Goal: Information Seeking & Learning: Check status

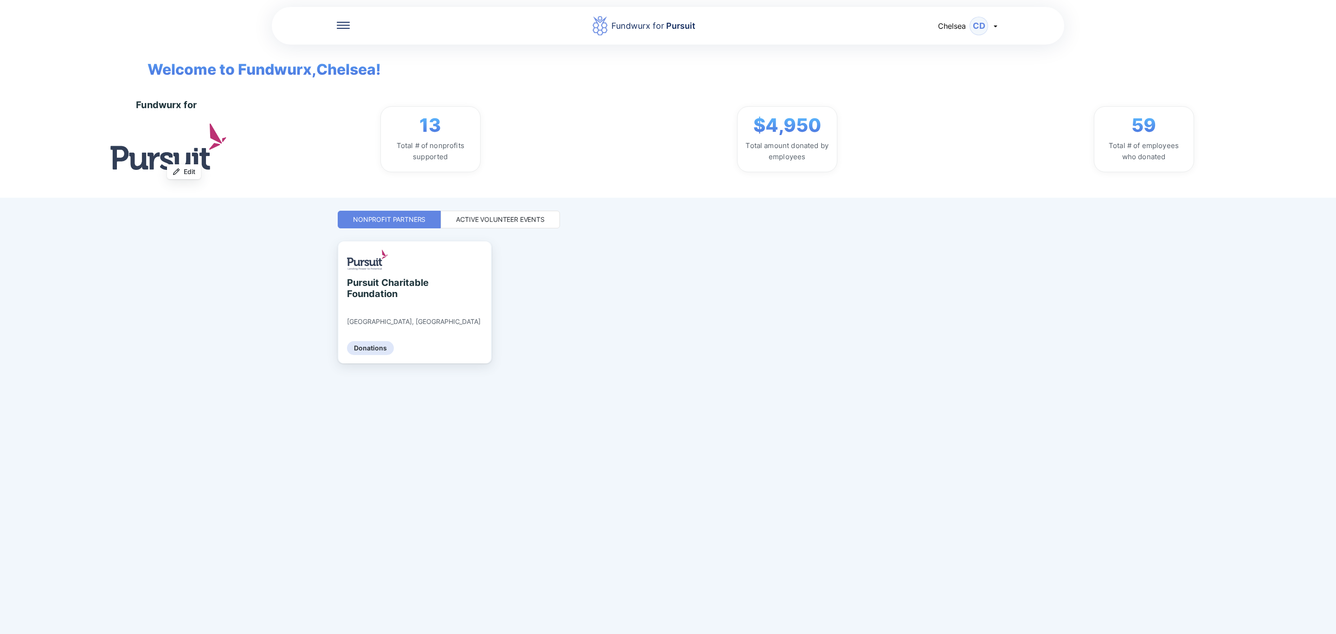
click at [343, 26] on icon at bounding box center [343, 25] width 13 height 7
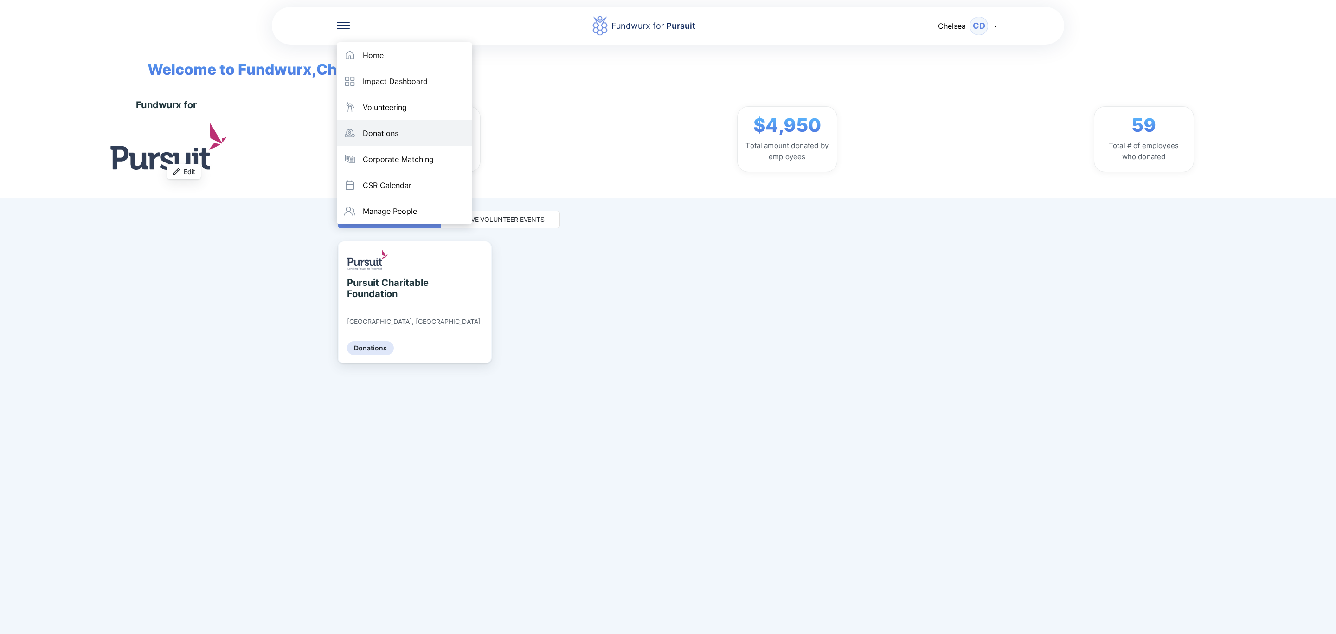
click at [359, 120] on div "Donations" at bounding box center [404, 133] width 135 height 26
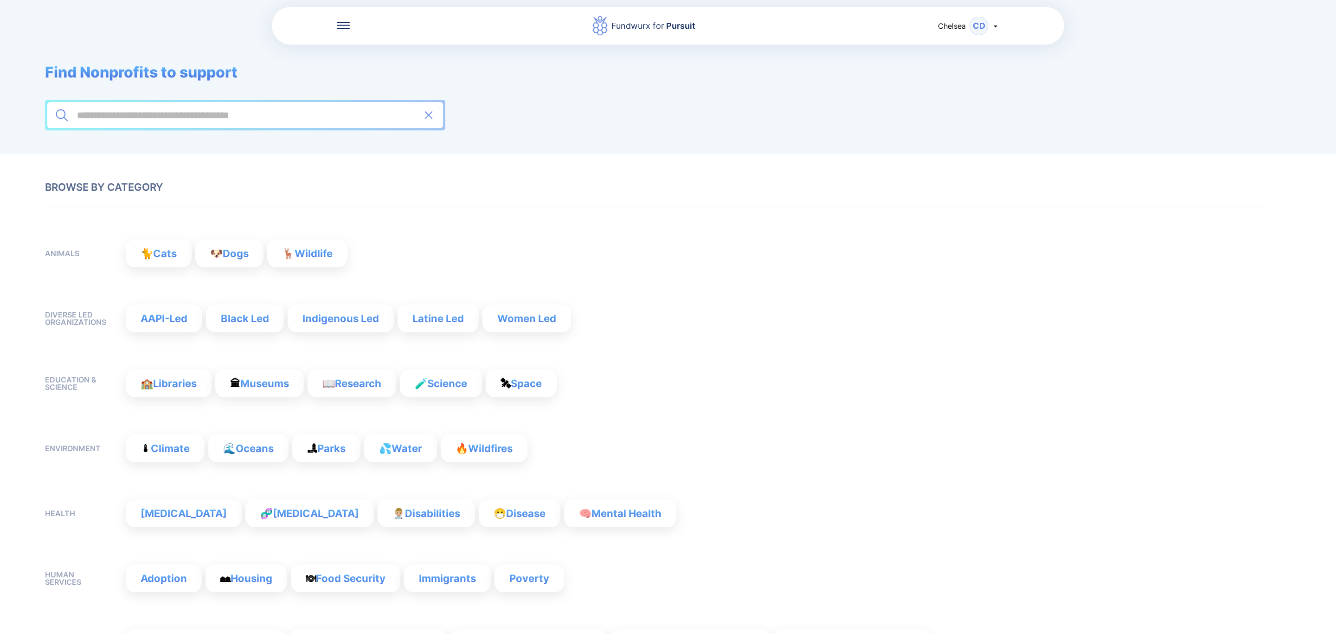
click at [341, 22] on icon at bounding box center [343, 22] width 13 height 1
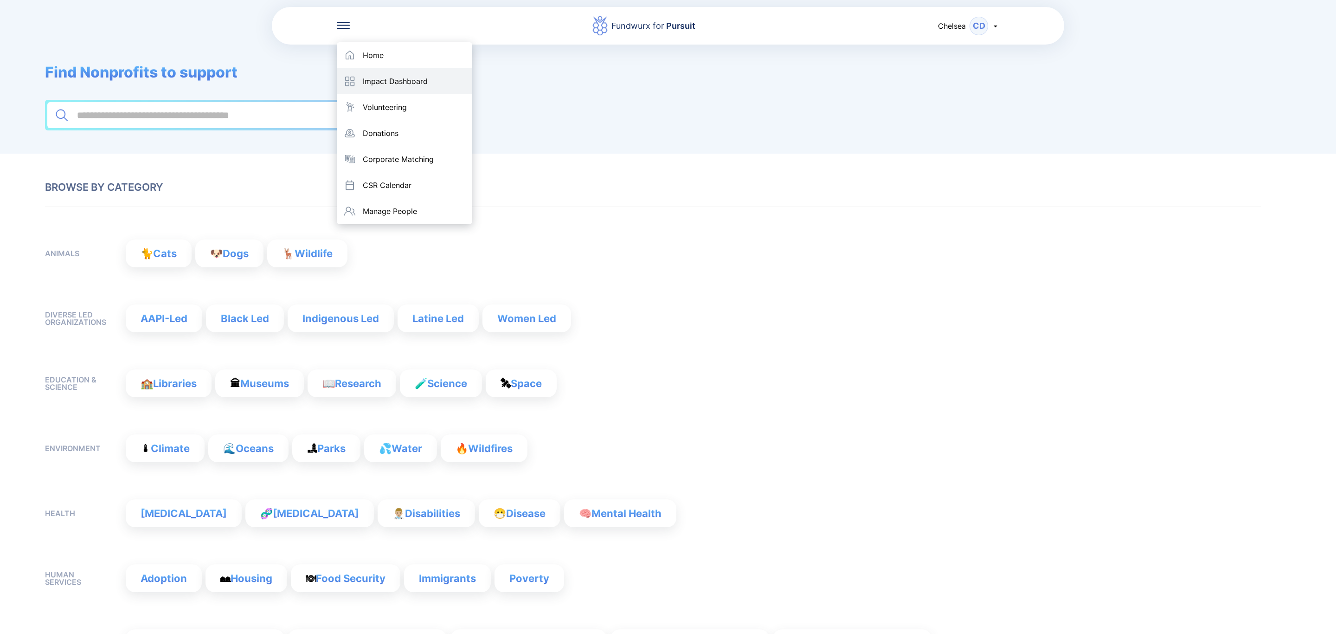
click at [348, 68] on div "Impact Dashboard" at bounding box center [404, 81] width 135 height 26
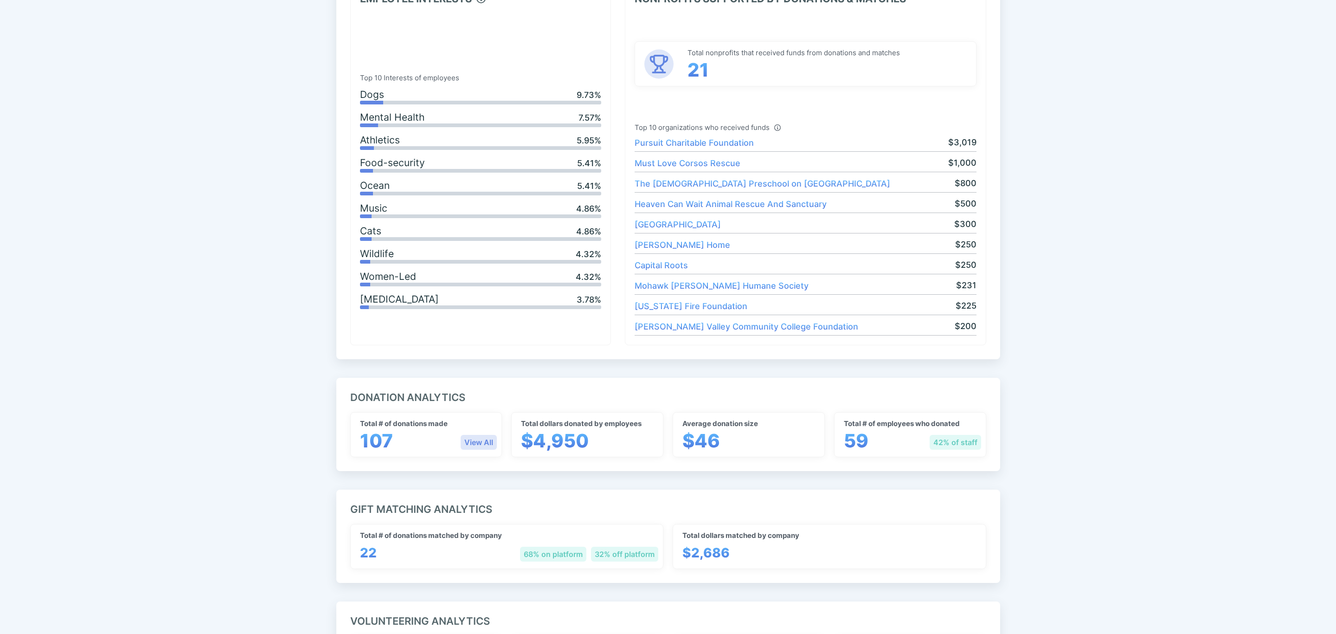
scroll to position [418, 0]
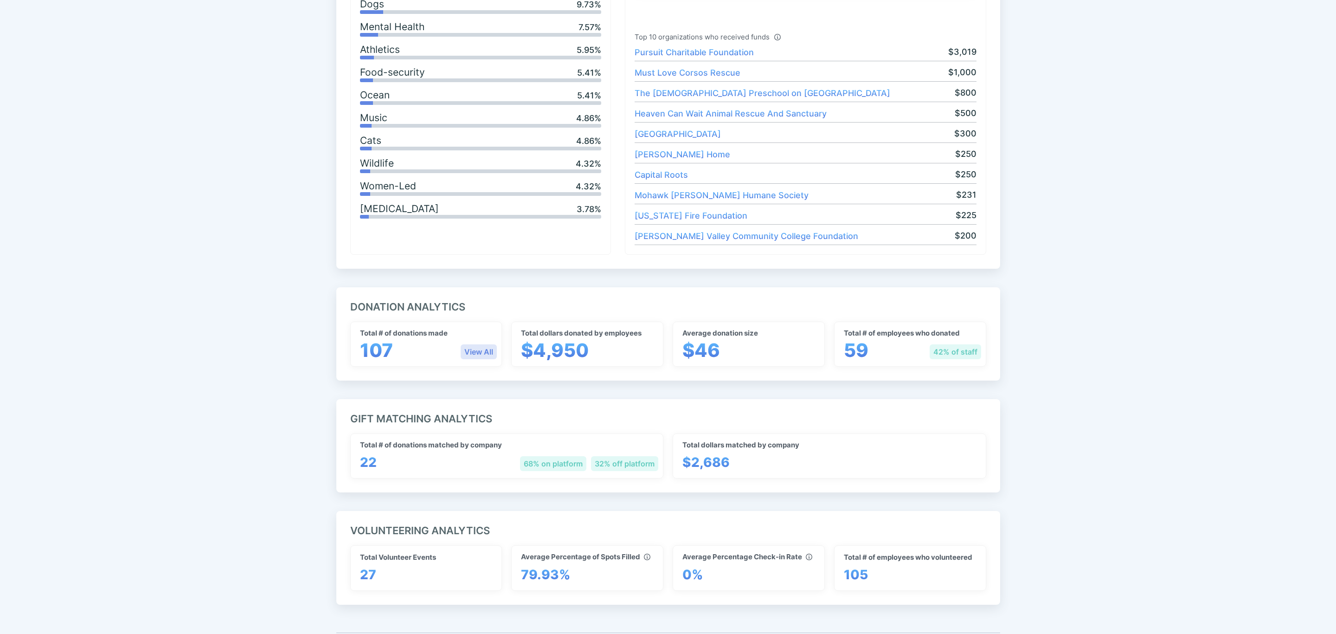
click at [477, 359] on div "View All" at bounding box center [479, 351] width 36 height 15
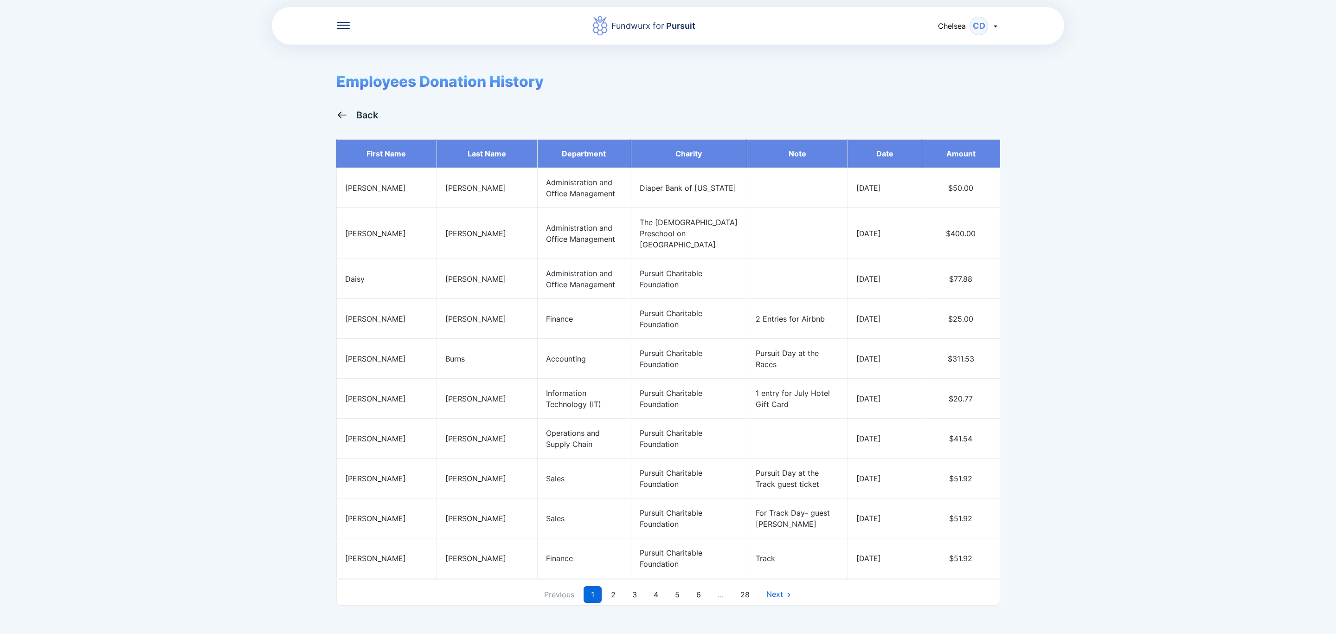
click at [336, 21] on div "Fundwurx for Pursuit Chelsea CD" at bounding box center [668, 25] width 793 height 39
drag, startPoint x: 351, startPoint y: 21, endPoint x: 347, endPoint y: 24, distance: 4.8
click at [349, 21] on div "Fundwurx for Pursuit Chelsea CD" at bounding box center [668, 25] width 793 height 39
click at [347, 24] on icon at bounding box center [343, 25] width 13 height 7
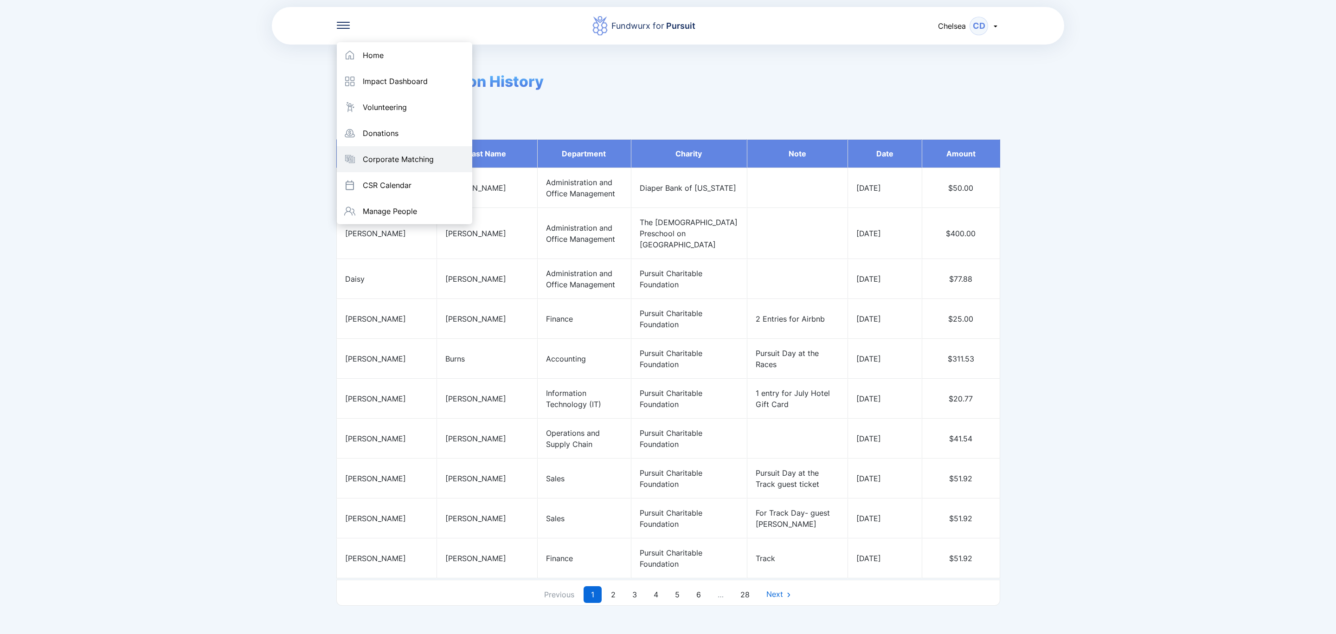
click at [421, 149] on div "Corporate Matching" at bounding box center [404, 159] width 135 height 26
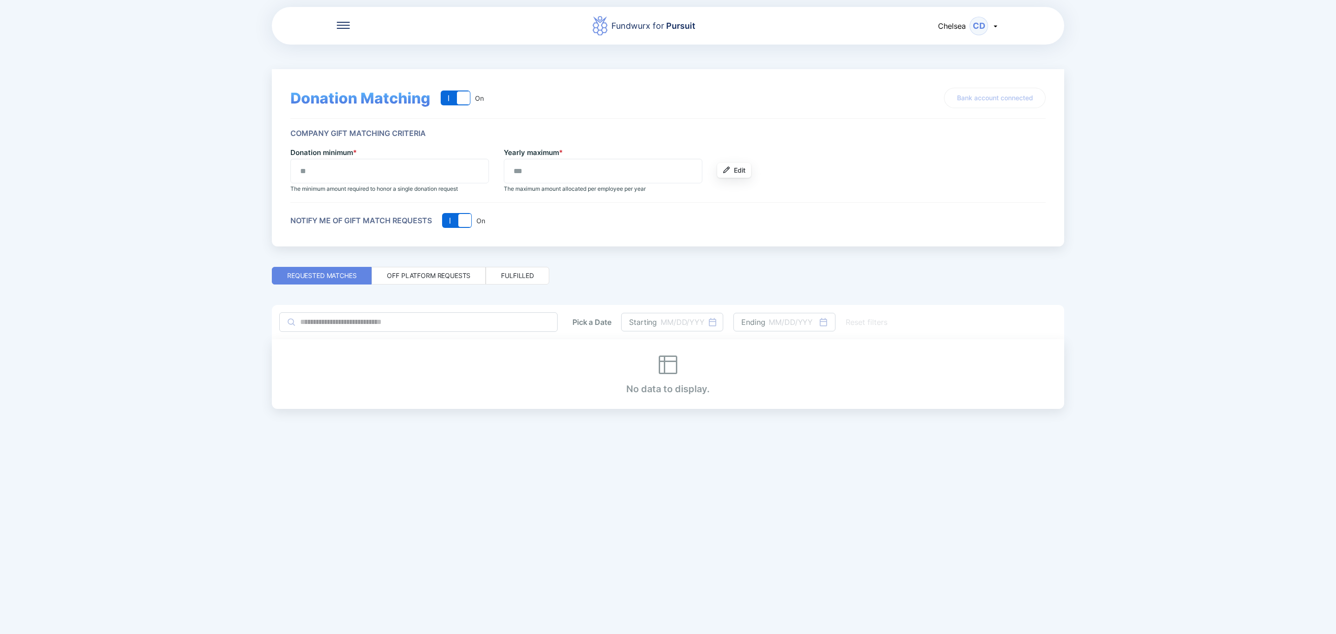
click at [340, 24] on icon at bounding box center [343, 25] width 13 height 7
click at [376, 81] on div "Impact Dashboard" at bounding box center [395, 81] width 65 height 9
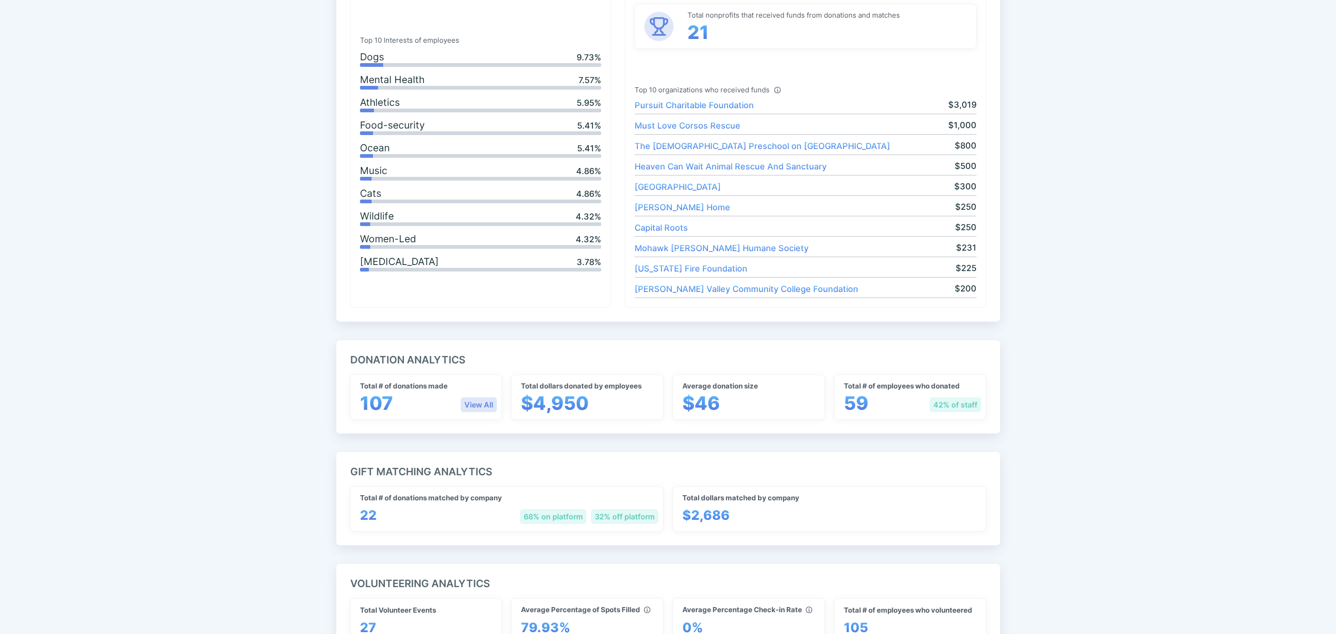
scroll to position [418, 0]
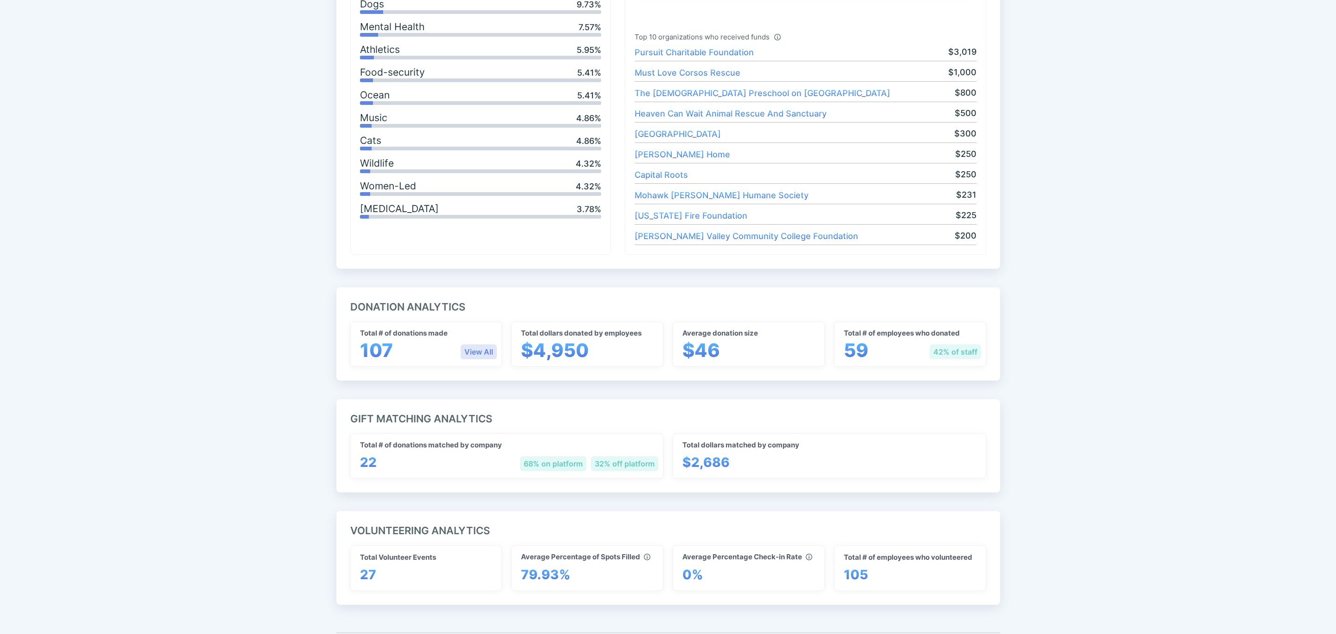
click at [479, 353] on div "View All" at bounding box center [479, 351] width 36 height 15
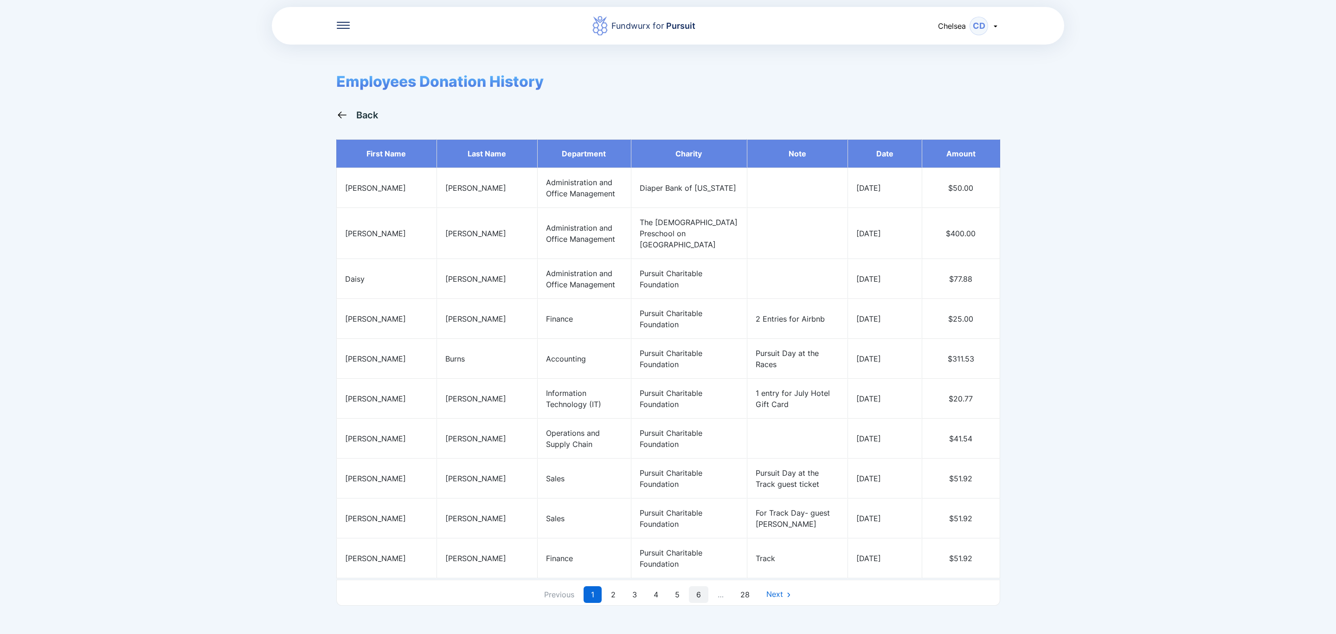
click at [702, 589] on link "6" at bounding box center [698, 594] width 19 height 17
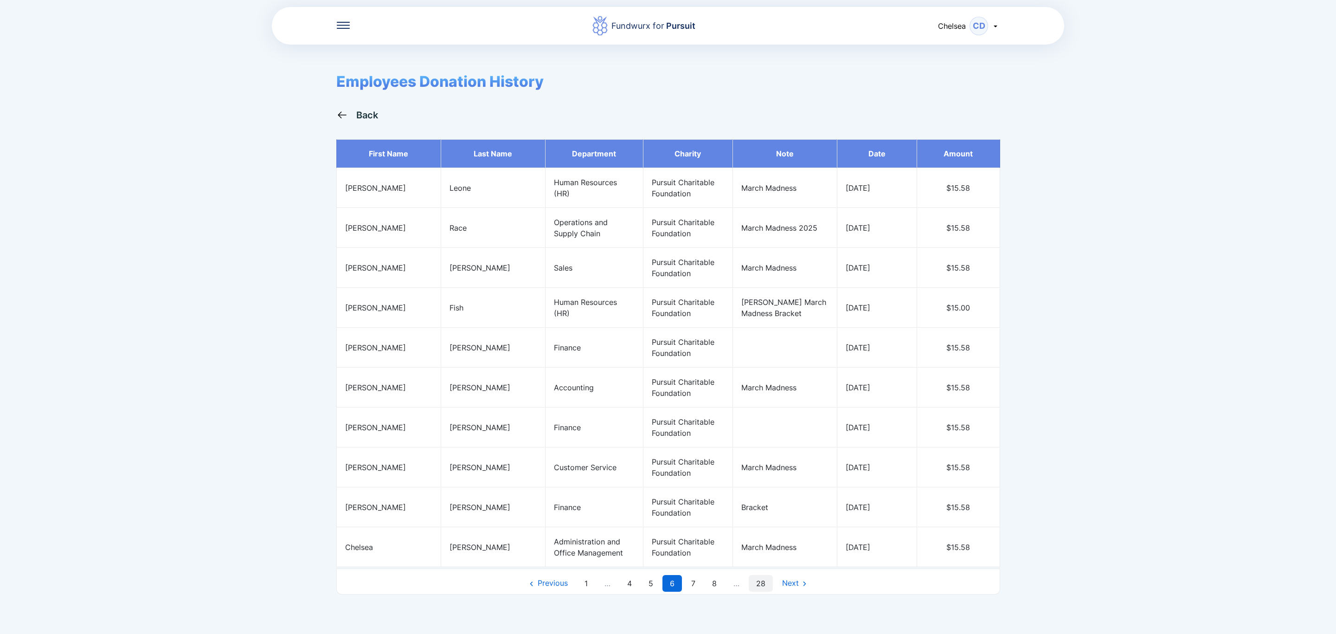
click at [765, 592] on link "28" at bounding box center [761, 583] width 24 height 17
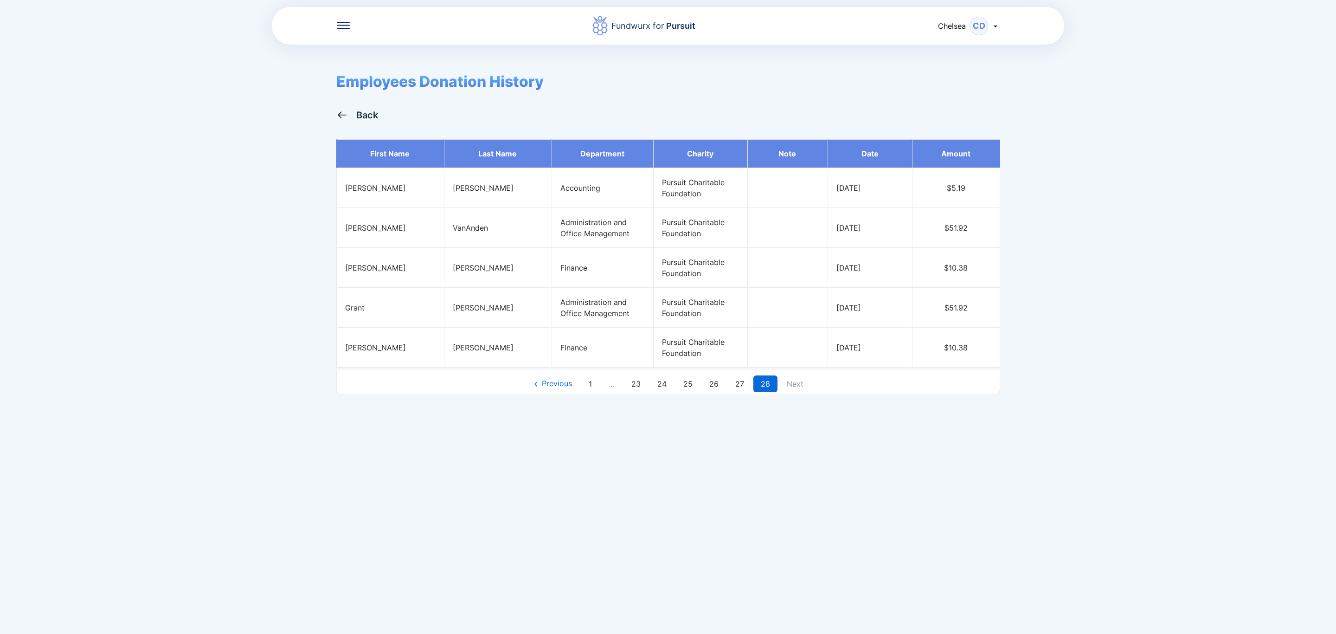
click at [859, 339] on tr "[PERSON_NAME] Finance Pursuit Charitable Foundation [DATE] $10.38" at bounding box center [668, 348] width 664 height 40
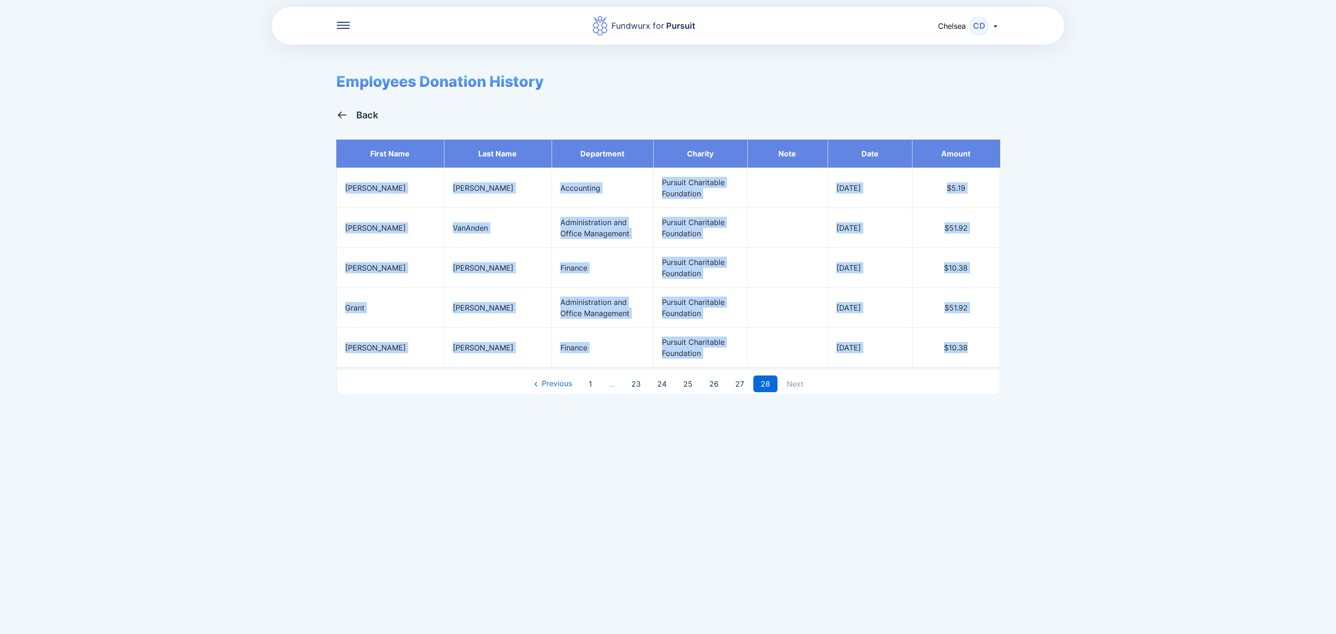
drag, startPoint x: 945, startPoint y: 348, endPoint x: 345, endPoint y: 189, distance: 620.6
click at [345, 189] on tbody "First name Last name Department Charity Note Date Amount [PERSON_NAME] Accounti…" at bounding box center [668, 253] width 664 height 228
copy tbody "[PERSON_NAME] Accounting Pursuit Charitable Foundation [DATE] $5.19 [PERSON_NAM…"
click at [738, 385] on link "27" at bounding box center [740, 383] width 24 height 17
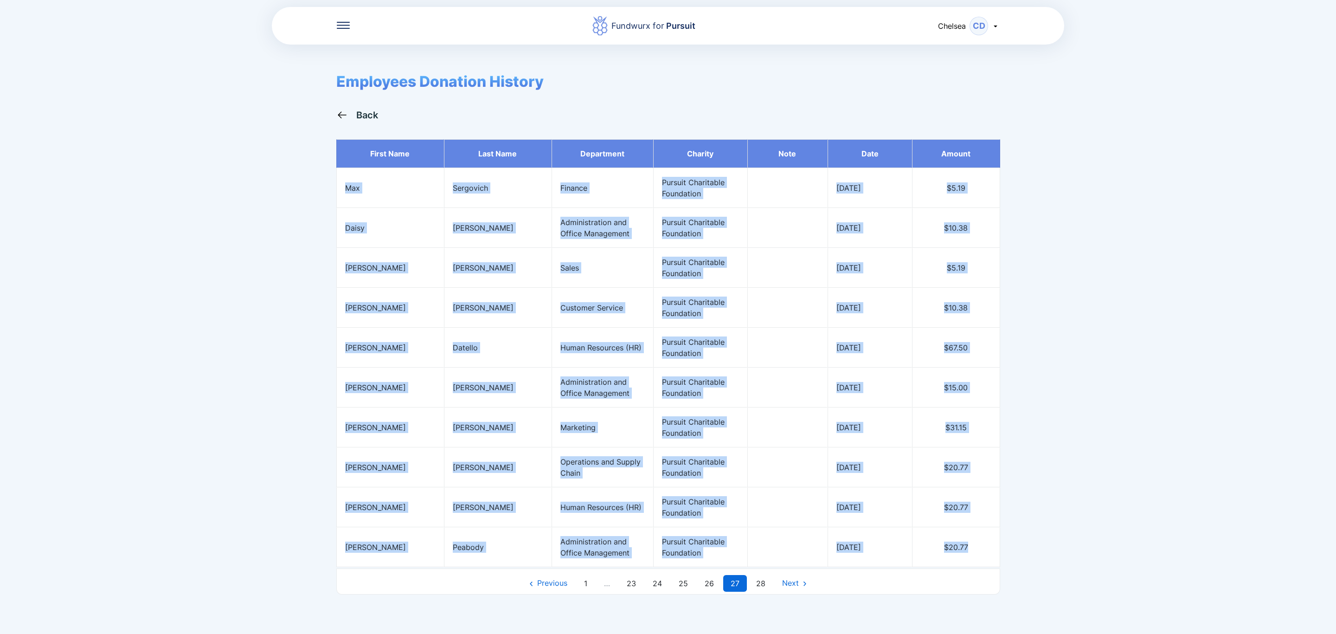
drag, startPoint x: 971, startPoint y: 549, endPoint x: 342, endPoint y: 190, distance: 724.5
click at [342, 190] on tbody "First name Last name Department Charity Note Date Amount [PERSON_NAME] Finance …" at bounding box center [668, 353] width 664 height 428
copy tbody "[PERSON_NAME] Finance Pursuit Charitable Foundation [DATE] $5.19 [PERSON_NAME] …"
click at [711, 587] on link "26" at bounding box center [709, 583] width 24 height 17
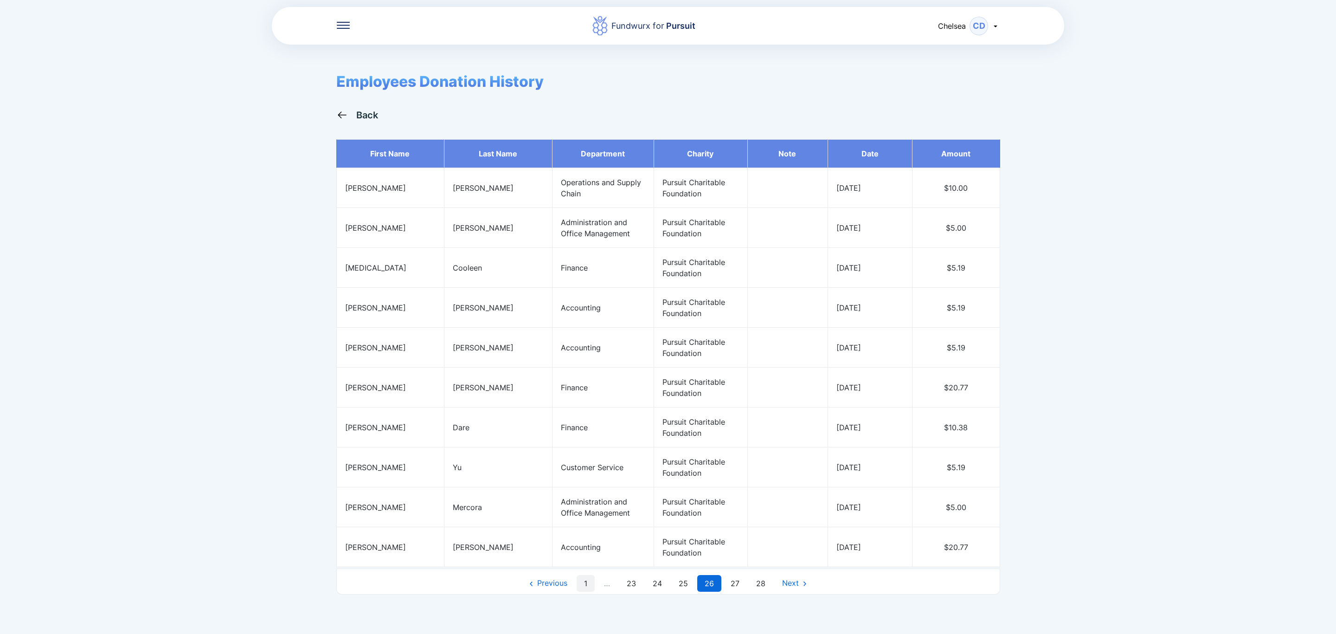
click at [585, 585] on link "1" at bounding box center [586, 583] width 18 height 17
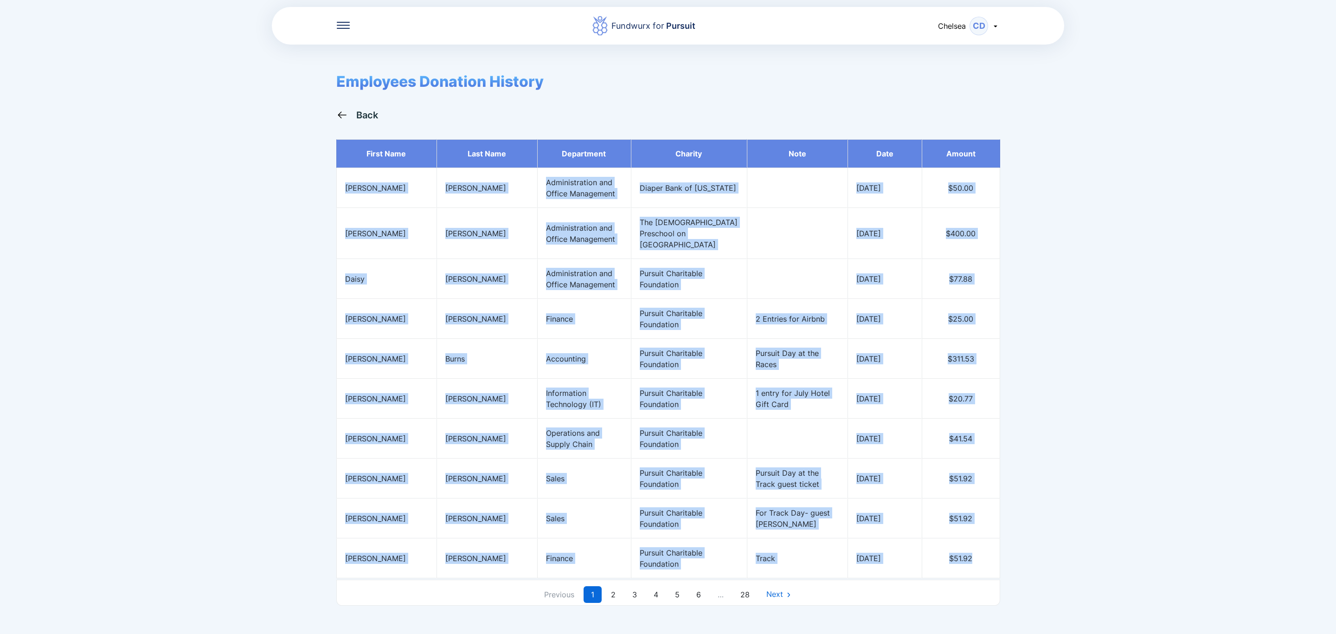
drag, startPoint x: 347, startPoint y: 189, endPoint x: 992, endPoint y: 568, distance: 748.1
click at [992, 568] on tbody "First name Last name Department Charity Note Date Amount [PERSON_NAME] Administ…" at bounding box center [668, 358] width 664 height 439
copy tbody "[PERSON_NAME] Administration and Office Management Diaper Bank of [US_STATE] [D…"
drag, startPoint x: 612, startPoint y: 588, endPoint x: 610, endPoint y: 574, distance: 14.0
click at [612, 587] on link "2" at bounding box center [613, 594] width 19 height 17
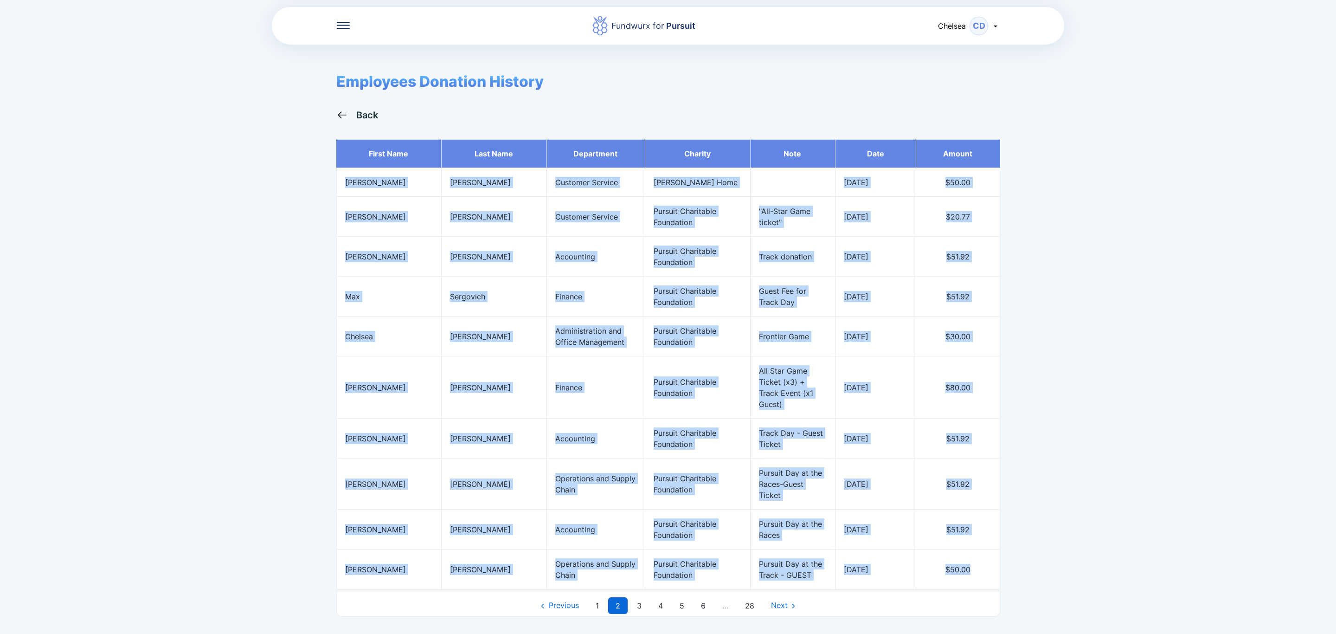
drag, startPoint x: 345, startPoint y: 186, endPoint x: 986, endPoint y: 570, distance: 746.8
click at [986, 570] on tbody "First name Last name Department Charity Note Date Amount [PERSON_NAME] Customer…" at bounding box center [668, 364] width 664 height 450
copy tbody "[PERSON_NAME] Customer Service [PERSON_NAME] Home [DATE] $50.00 [PERSON_NAME] C…"
click at [639, 600] on link "3" at bounding box center [639, 605] width 19 height 17
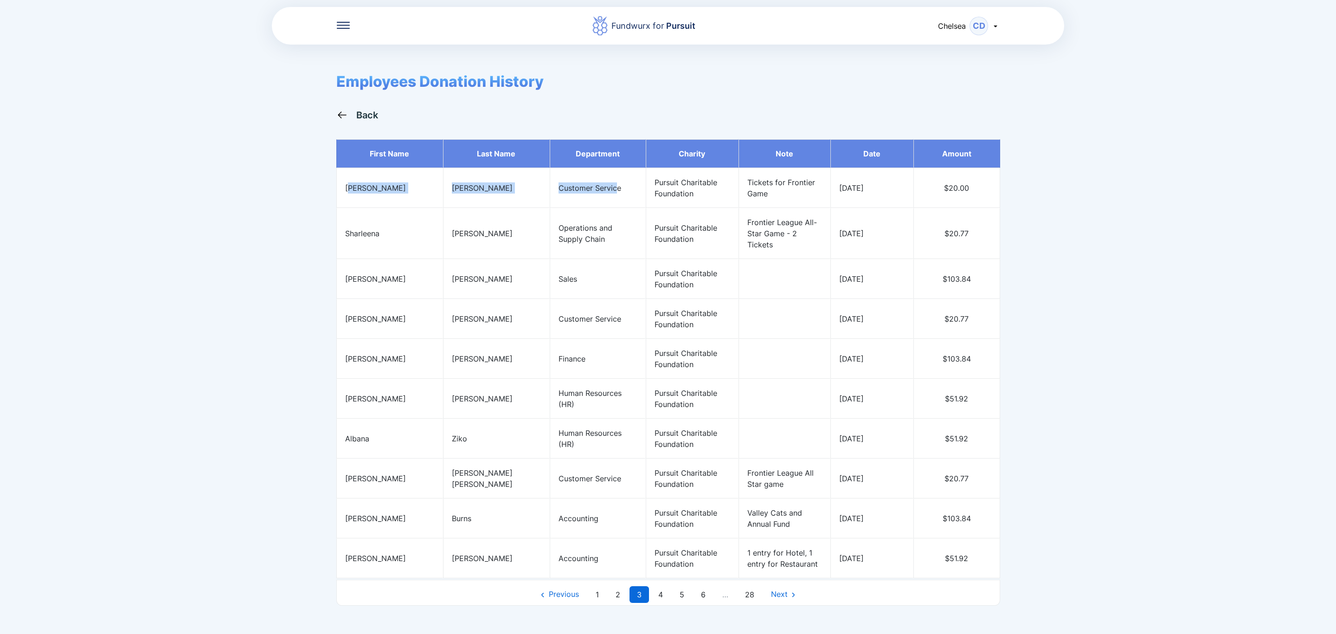
drag, startPoint x: 349, startPoint y: 188, endPoint x: 587, endPoint y: 205, distance: 237.7
click at [587, 205] on tr "[PERSON_NAME] Customer Service Pursuit Charitable Foundation Tickets for Fronti…" at bounding box center [668, 188] width 664 height 40
click at [345, 188] on td "[PERSON_NAME]" at bounding box center [389, 188] width 107 height 40
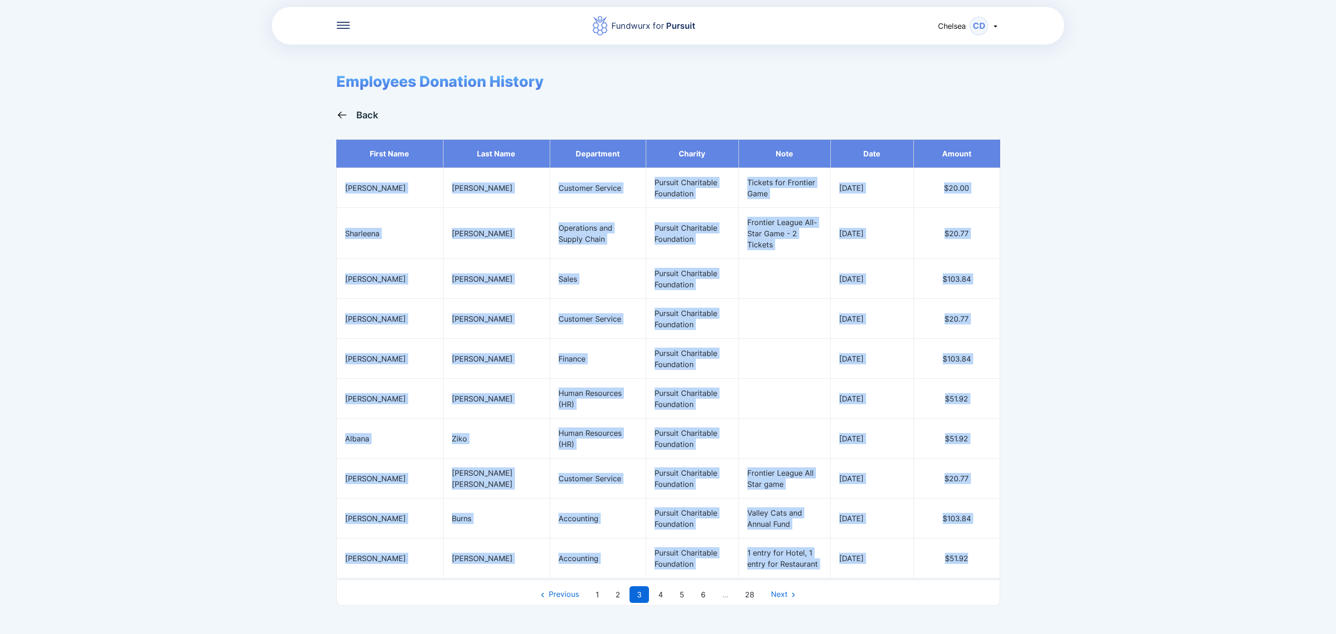
drag, startPoint x: 345, startPoint y: 188, endPoint x: 975, endPoint y: 550, distance: 726.3
click at [975, 550] on tbody "First name Last name Department Charity Note Date Amount [PERSON_NAME] Customer…" at bounding box center [668, 358] width 664 height 439
copy tbody "[PERSON_NAME] Customer Service Pursuit Charitable Foundation Tickets for Fronti…"
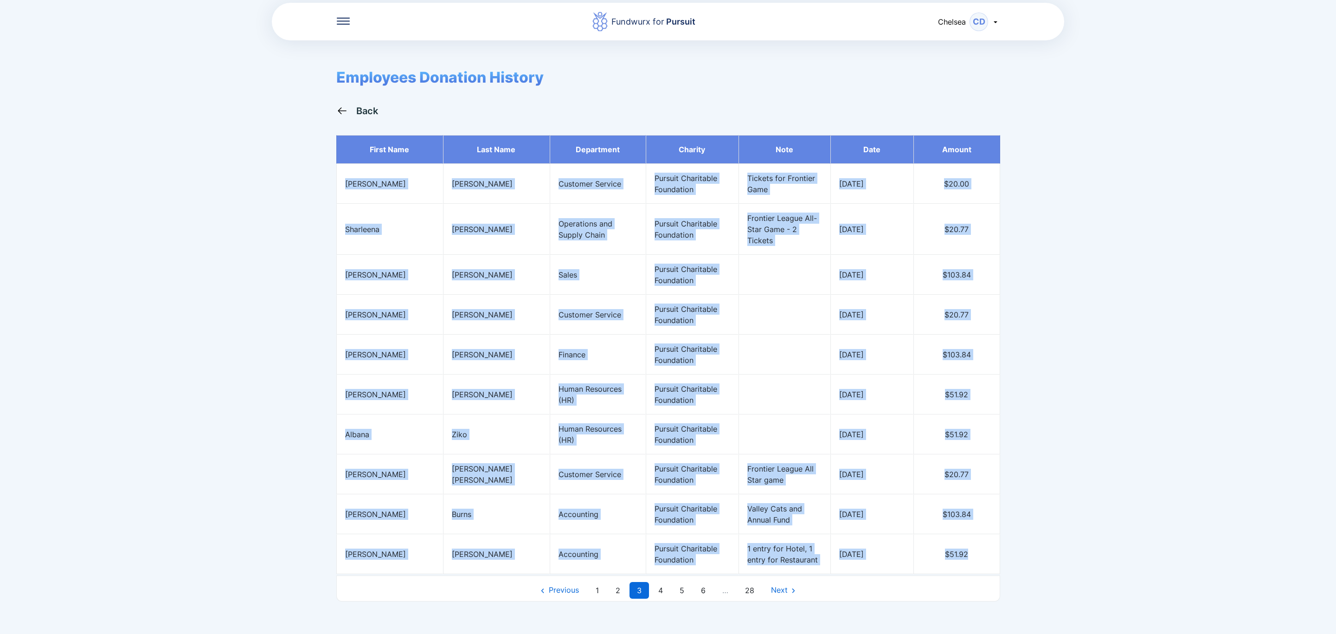
scroll to position [5, 0]
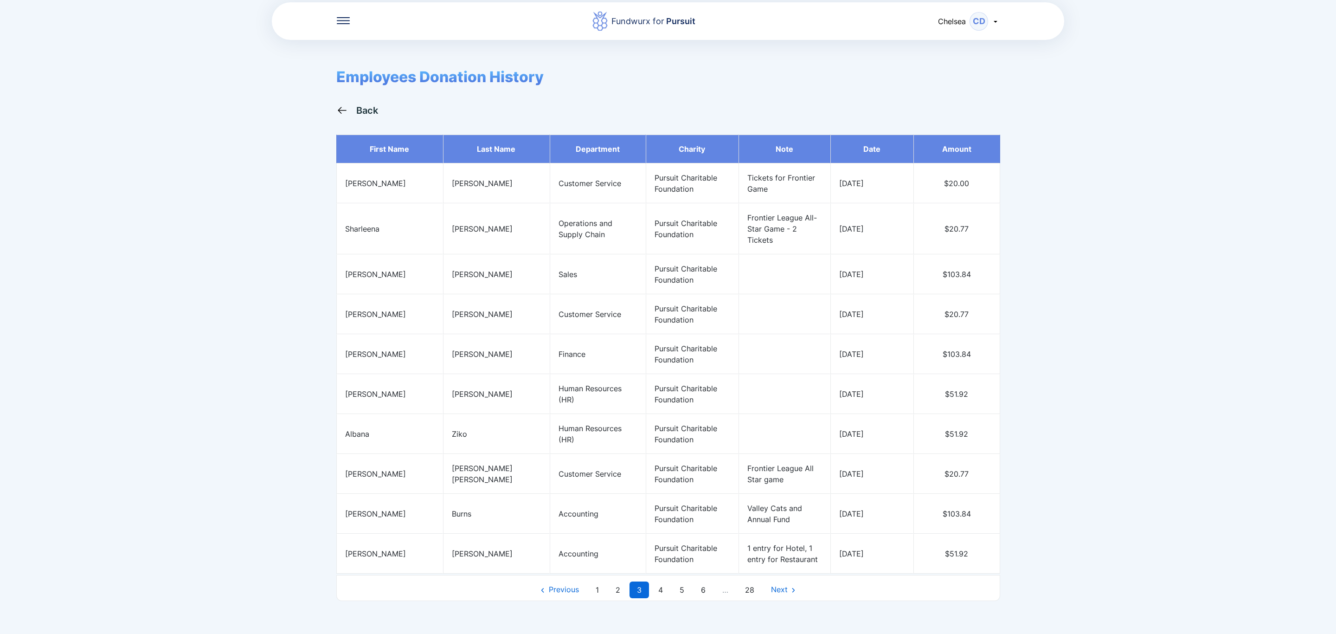
click at [362, 107] on div "Back" at bounding box center [367, 110] width 22 height 11
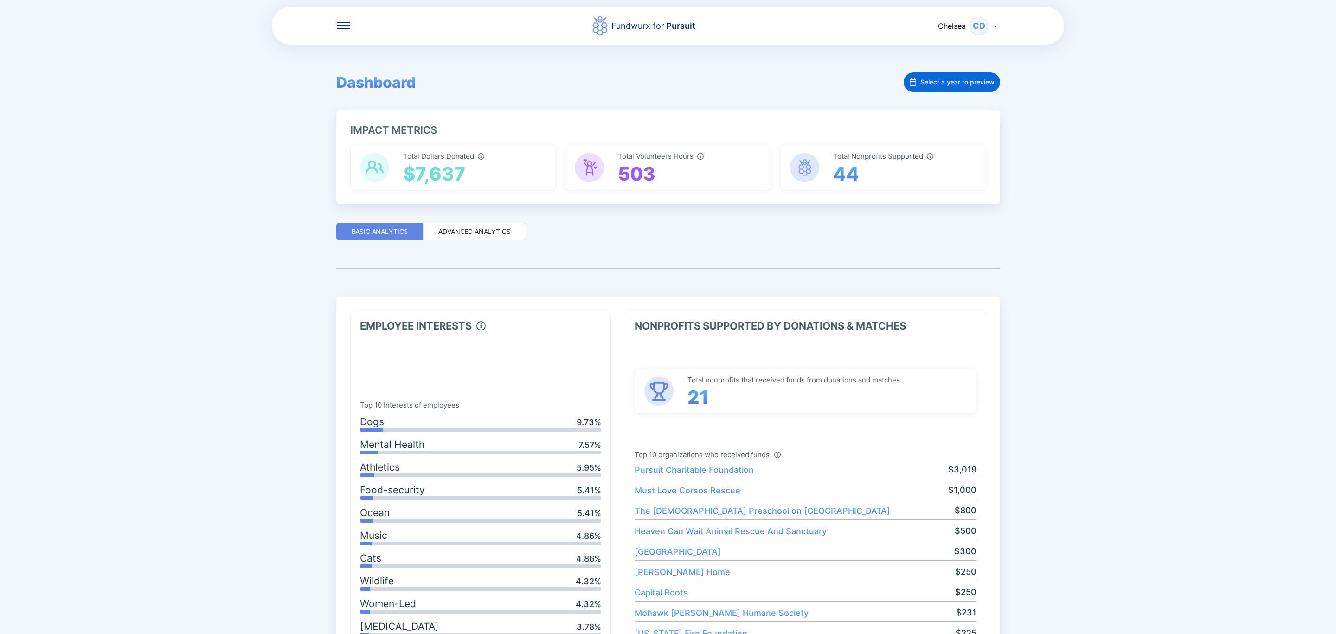
click at [947, 82] on span "Select a year to preview" at bounding box center [958, 81] width 74 height 9
select select "****"
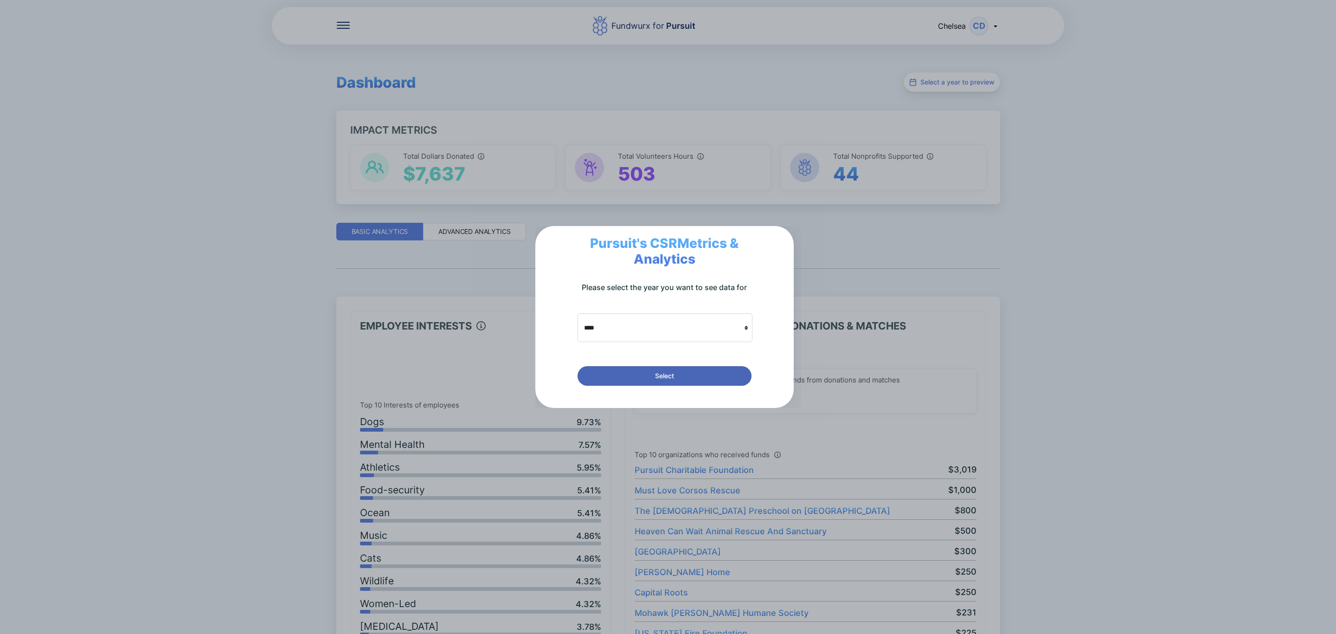
click at [704, 369] on button "Select" at bounding box center [665, 375] width 174 height 19
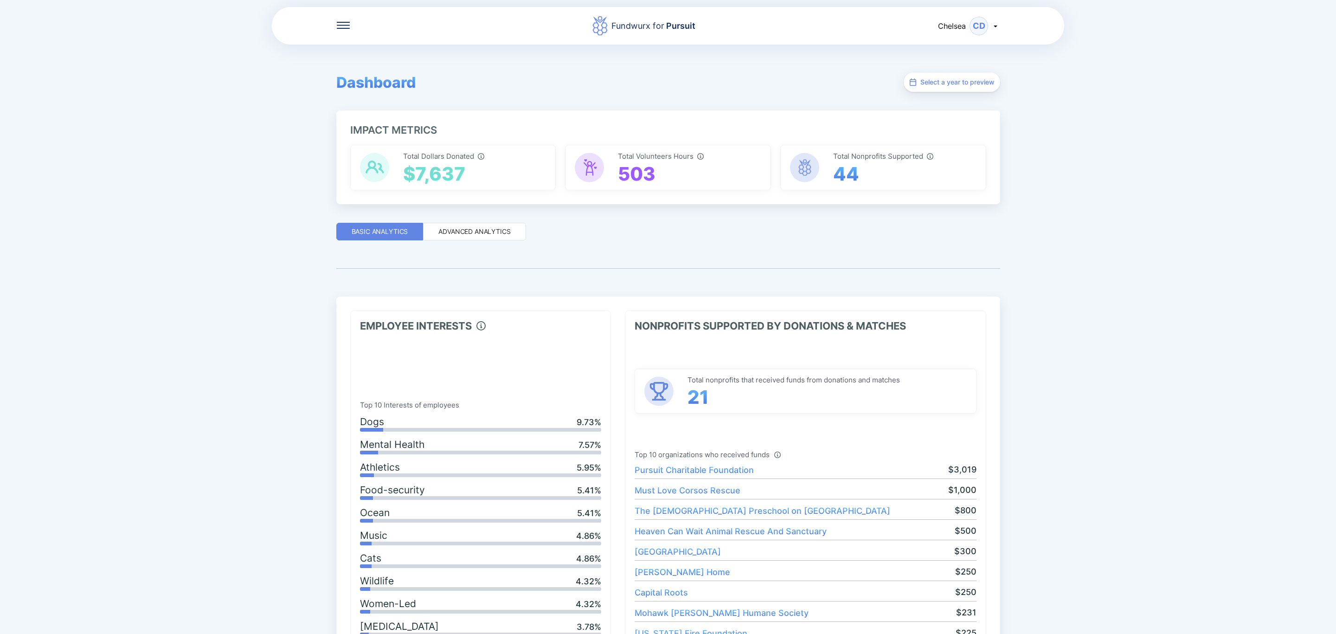
click at [468, 168] on div "Total Dollars Donated $7,637" at bounding box center [443, 167] width 81 height 35
click at [476, 170] on div "Total Dollars Donated $7,637" at bounding box center [443, 167] width 81 height 35
click at [887, 166] on div "Total Nonprofits Supported 44" at bounding box center [883, 167] width 100 height 35
click at [468, 223] on div "Advanced Analytics" at bounding box center [474, 232] width 103 height 18
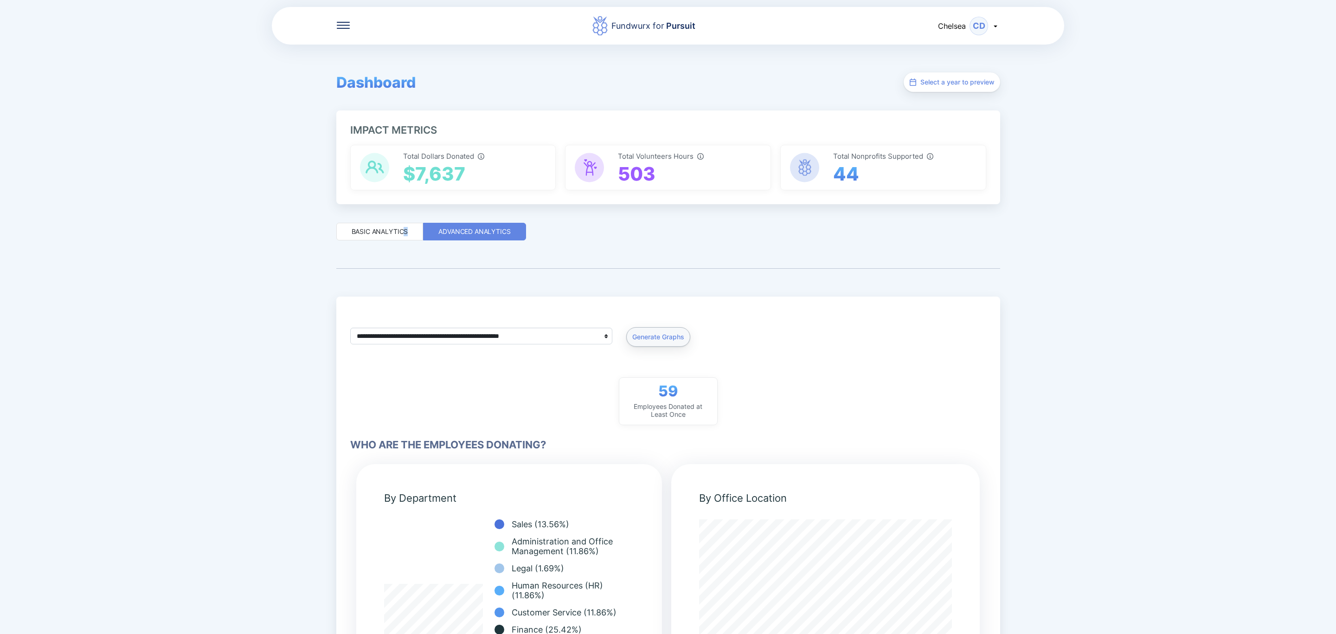
click at [404, 234] on div "Basic Analytics" at bounding box center [380, 231] width 57 height 9
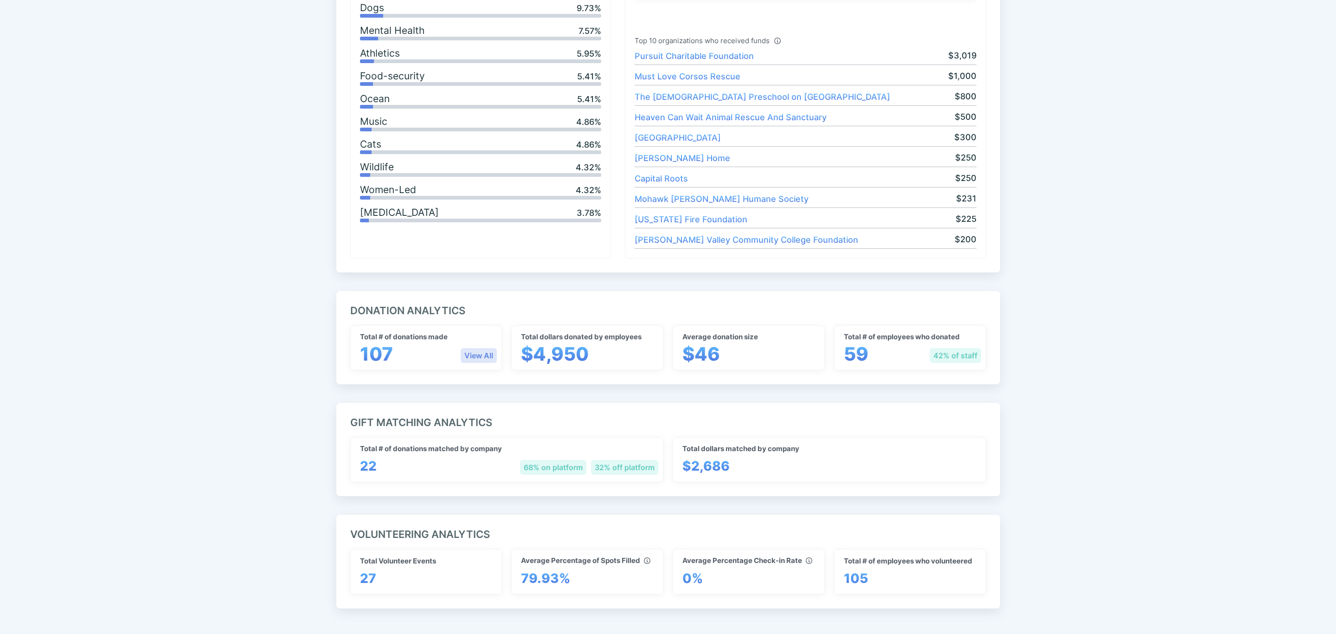
scroll to position [418, 0]
click at [471, 356] on div "View All" at bounding box center [479, 351] width 36 height 15
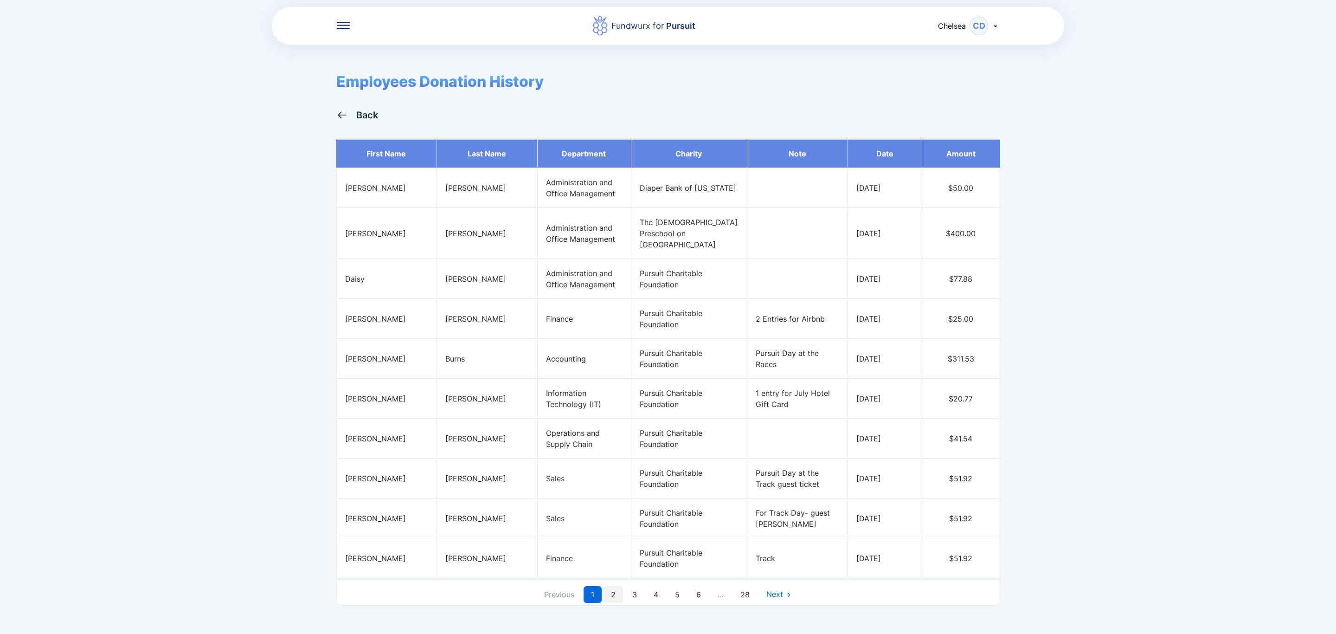
click at [615, 586] on link "2" at bounding box center [613, 594] width 19 height 17
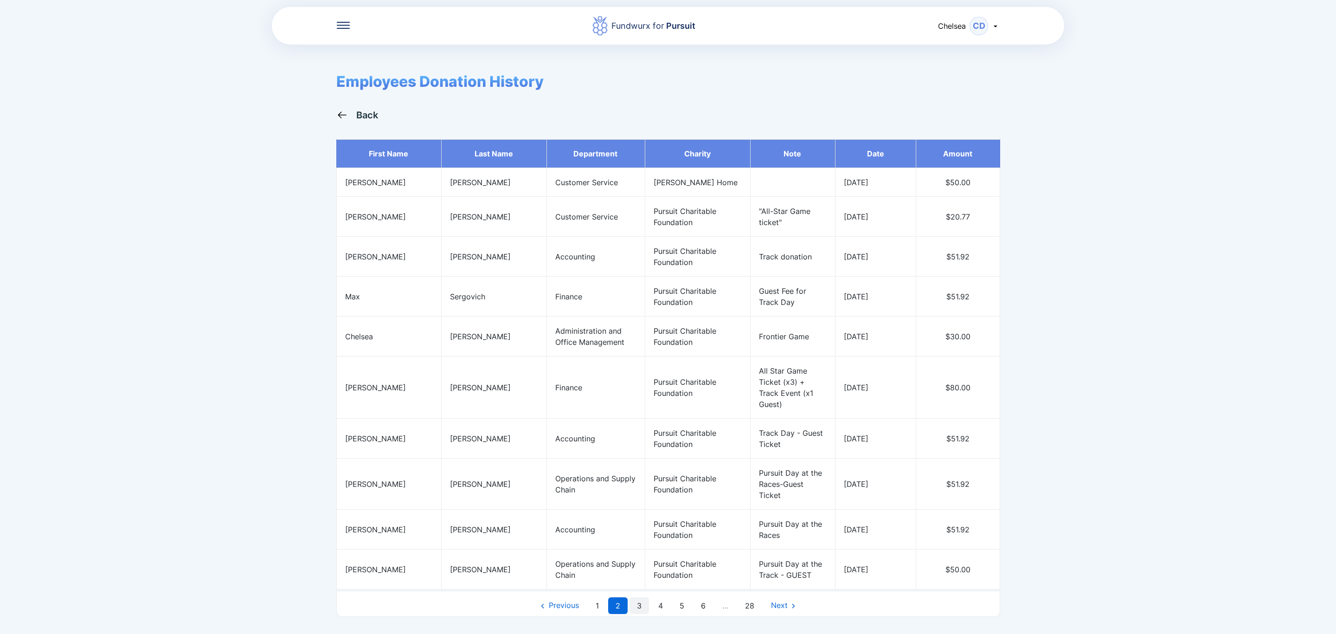
click at [642, 598] on link "3" at bounding box center [639, 605] width 19 height 17
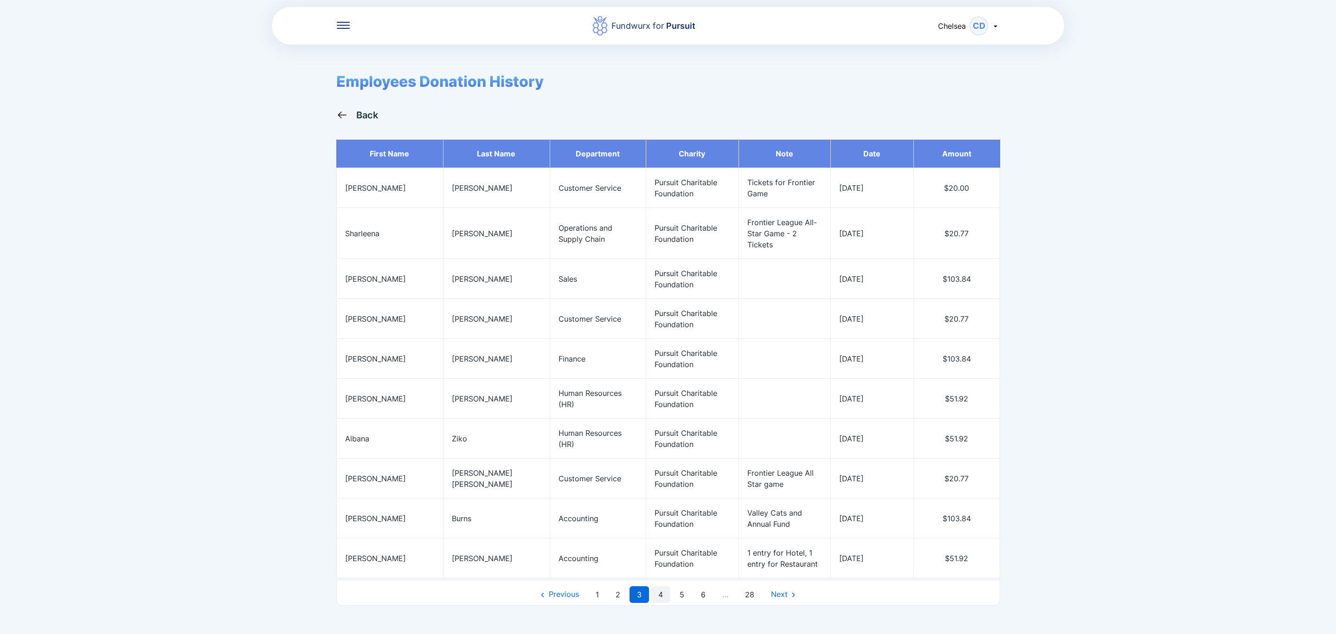
click at [660, 589] on link "4" at bounding box center [660, 594] width 19 height 17
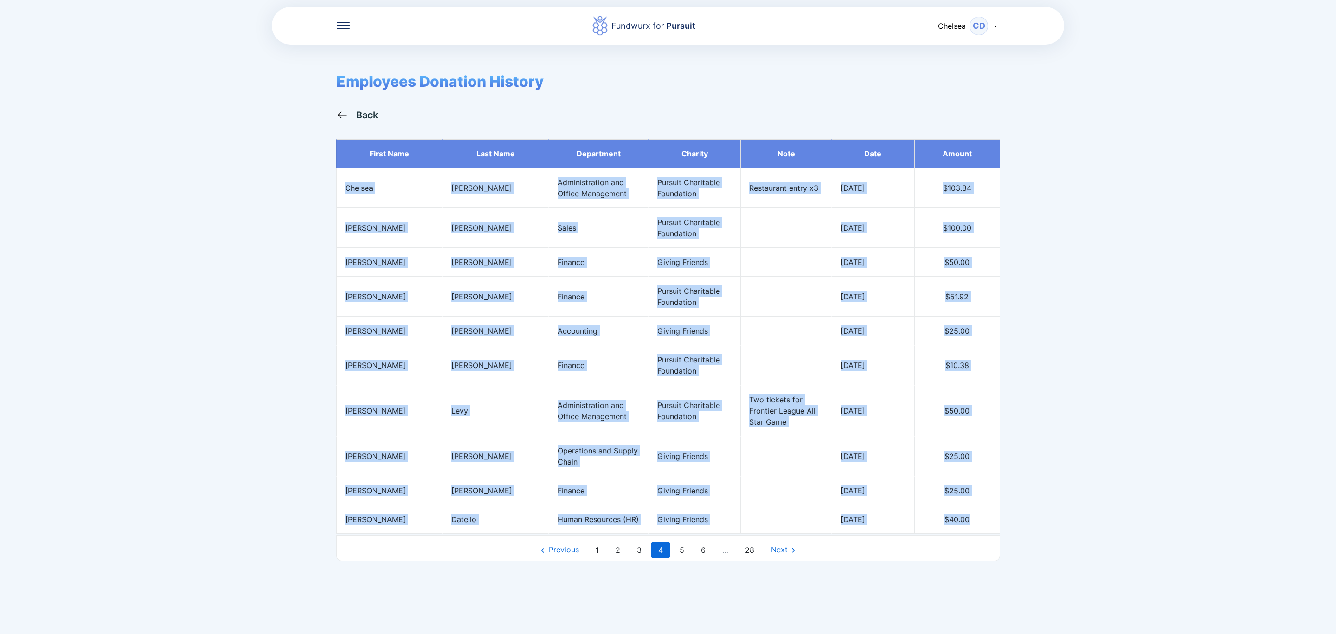
drag, startPoint x: 347, startPoint y: 185, endPoint x: 979, endPoint y: 529, distance: 719.5
click at [979, 529] on tbody "First name Last name Department Charity Note Date Amount [PERSON_NAME] Administ…" at bounding box center [668, 336] width 664 height 394
copy tbody "[PERSON_NAME] Administration and Office Management Pursuit Charitable Foundatio…"
click at [678, 552] on link "5" at bounding box center [681, 550] width 19 height 17
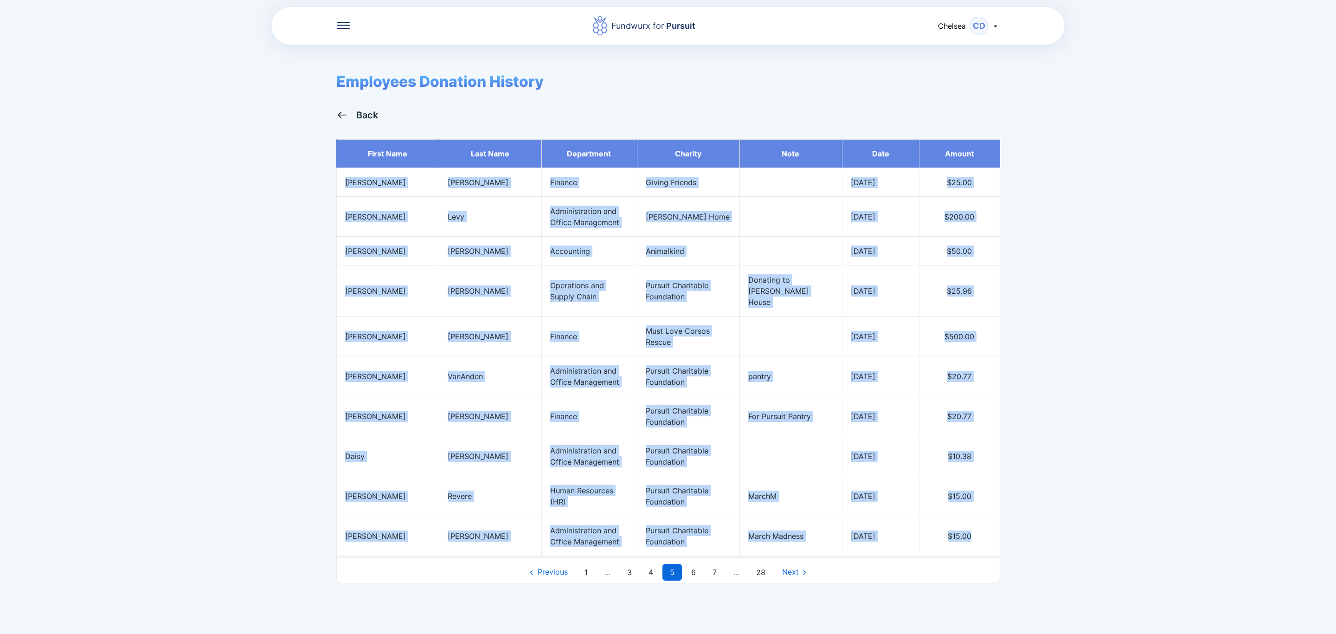
drag, startPoint x: 345, startPoint y: 182, endPoint x: 967, endPoint y: 531, distance: 713.2
click at [967, 531] on tbody "First name Last name Department Charity Note Date Amount [PERSON_NAME] Finance …" at bounding box center [668, 347] width 664 height 417
copy tbody "[PERSON_NAME] Finance Giving Friends [DATE] $25.00 [PERSON_NAME] Administration…"
click at [697, 564] on link "6" at bounding box center [693, 572] width 19 height 17
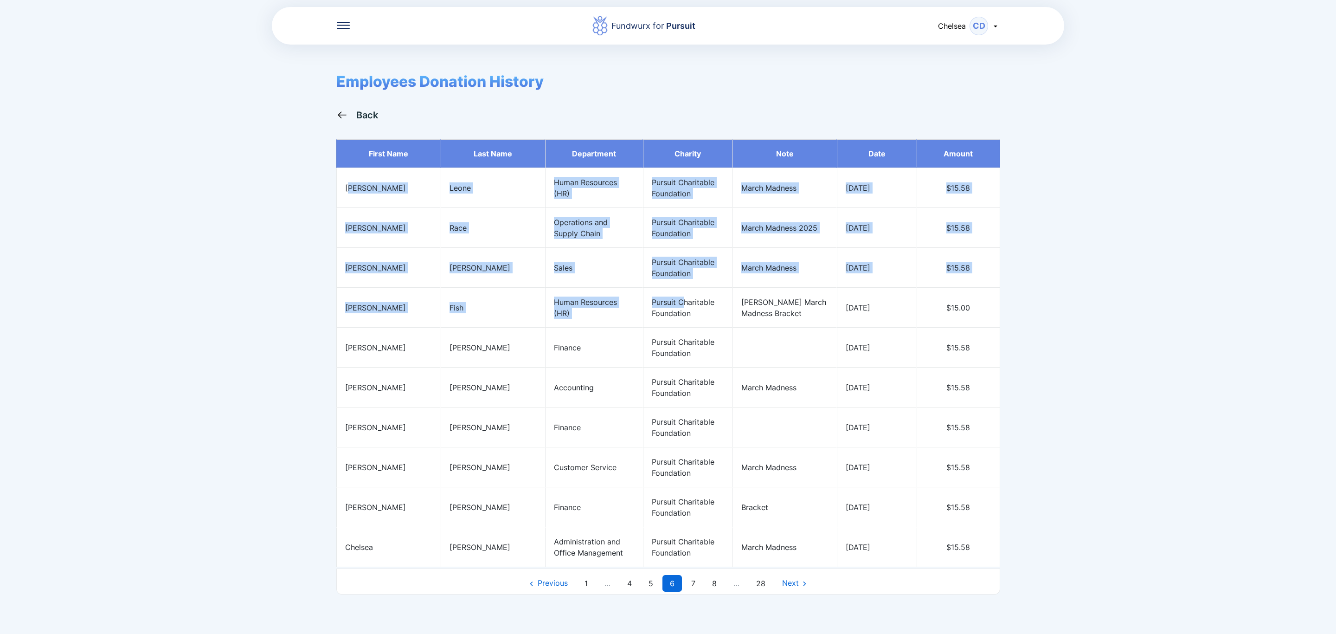
drag, startPoint x: 347, startPoint y: 191, endPoint x: 663, endPoint y: 291, distance: 331.6
click at [663, 291] on tbody "First name Last name Department Charity Note Date Amount [PERSON_NAME] Human Re…" at bounding box center [668, 353] width 664 height 428
click at [361, 180] on td "[PERSON_NAME]" at bounding box center [388, 188] width 104 height 40
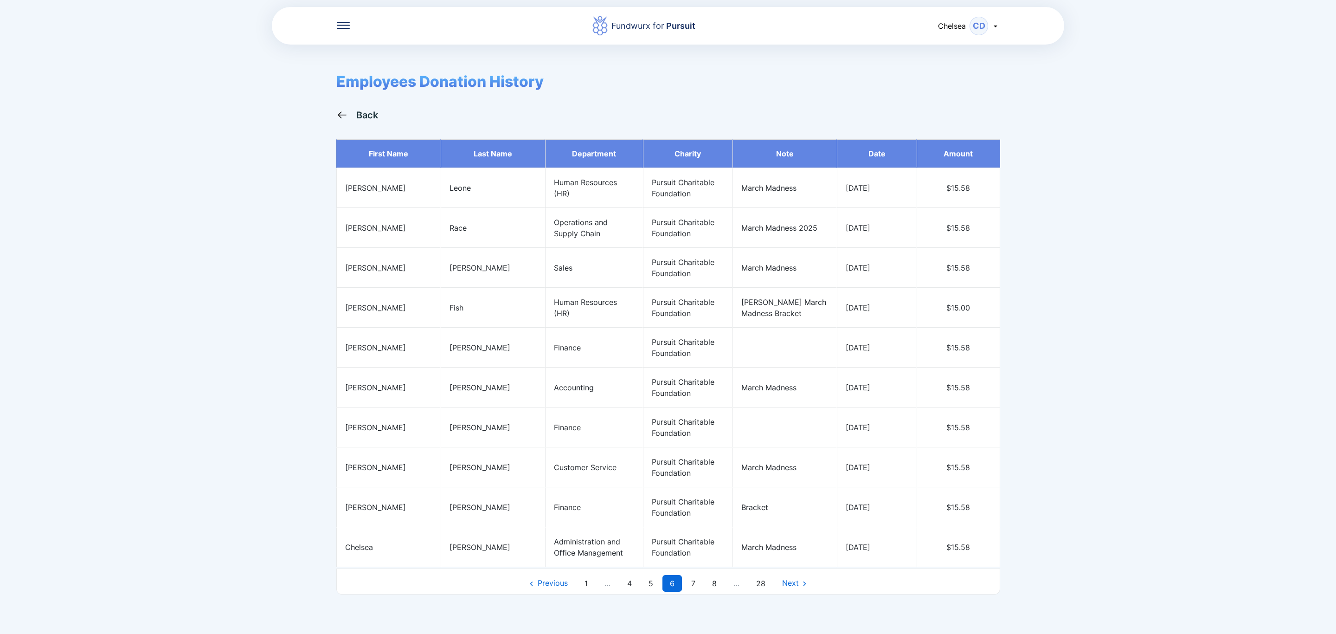
click at [344, 191] on td "[PERSON_NAME]" at bounding box center [388, 188] width 104 height 40
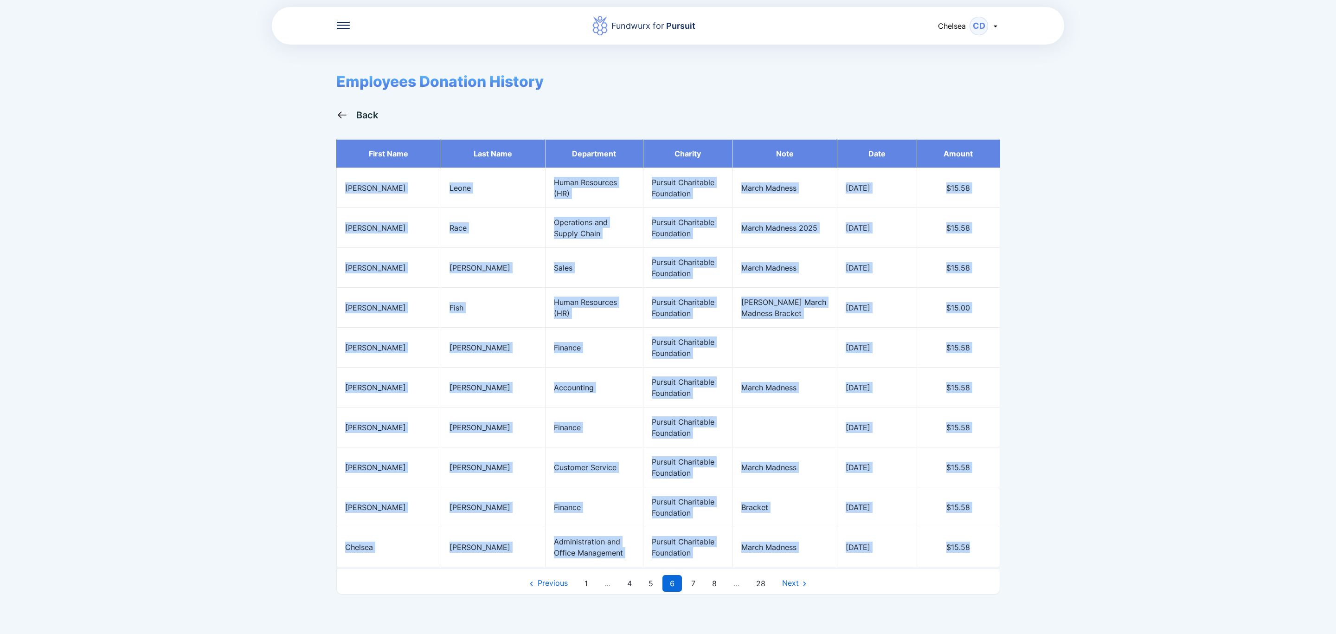
drag, startPoint x: 346, startPoint y: 188, endPoint x: 976, endPoint y: 558, distance: 731.3
click at [976, 558] on tbody "First name Last name Department Charity Note Date Amount [PERSON_NAME] Human Re…" at bounding box center [668, 353] width 664 height 428
copy tbody "[PERSON_NAME] Human Resources (HR) Pursuit Charitable Foundation March Madness …"
click at [694, 592] on link "7" at bounding box center [693, 583] width 19 height 17
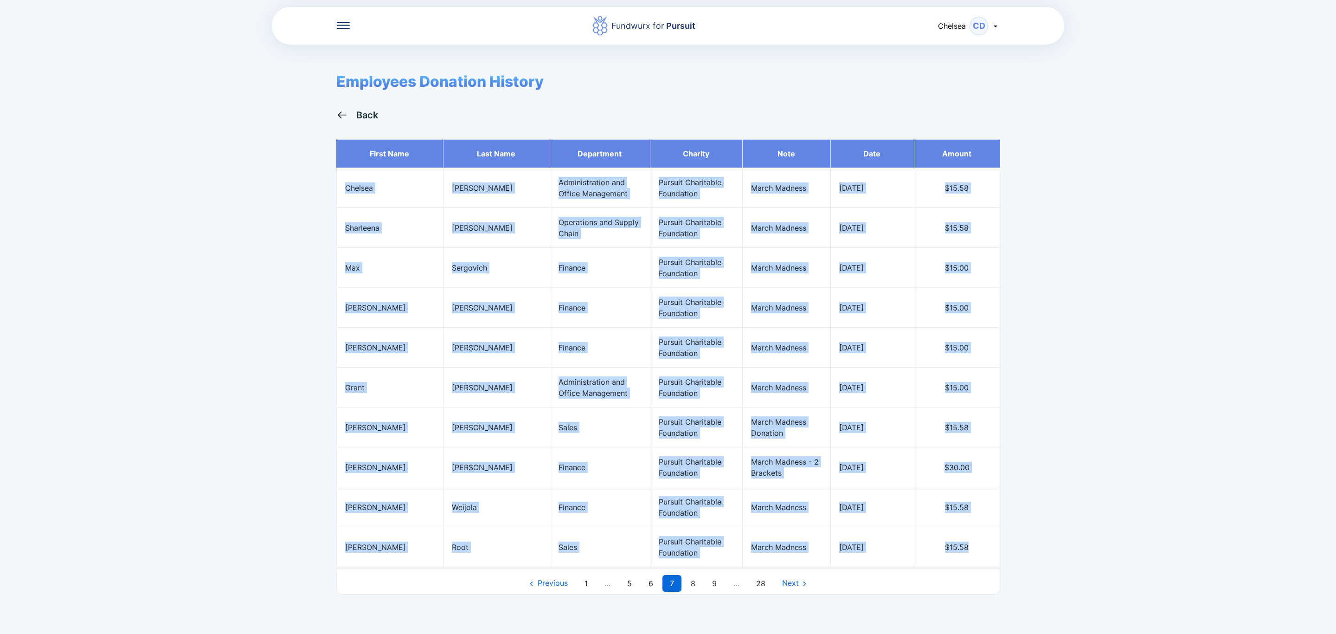
drag, startPoint x: 346, startPoint y: 188, endPoint x: 987, endPoint y: 549, distance: 735.9
click at [987, 549] on tbody "First name Last name Department Charity Note Date Amount [PERSON_NAME] Administ…" at bounding box center [668, 353] width 664 height 428
copy tbody "[PERSON_NAME] Administration and Office Management Pursuit Charitable Foundatio…"
click at [653, 587] on link "6" at bounding box center [650, 583] width 19 height 17
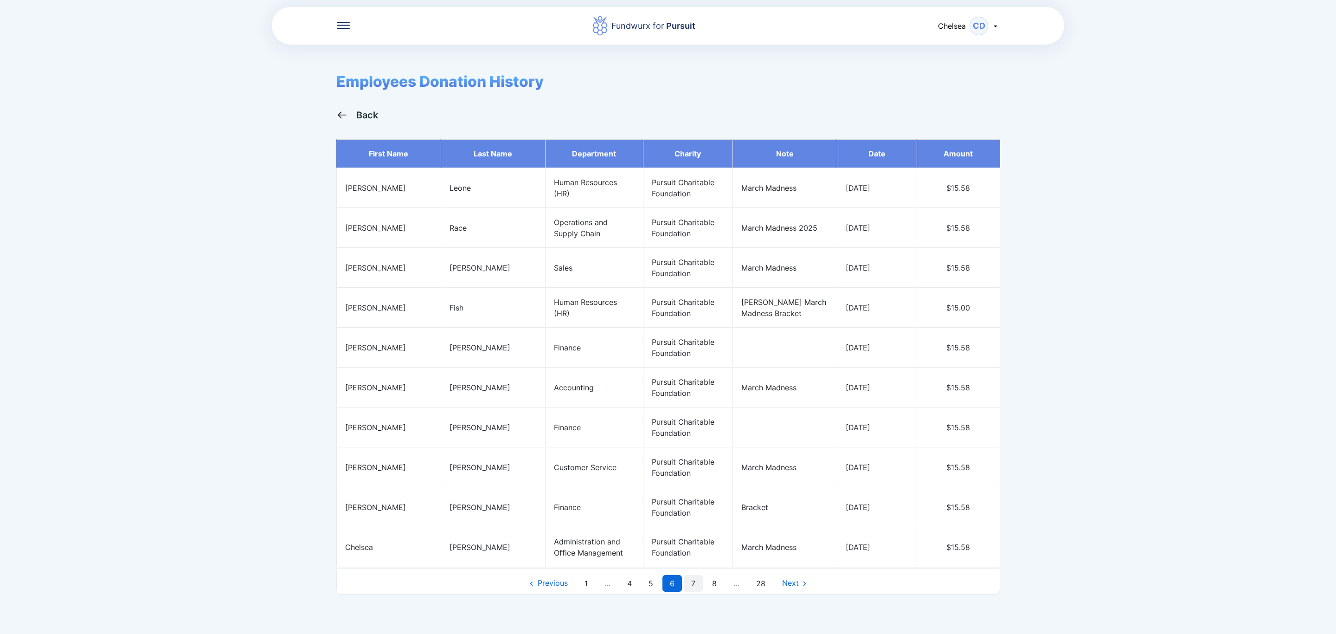
click at [694, 592] on link "7" at bounding box center [693, 583] width 19 height 17
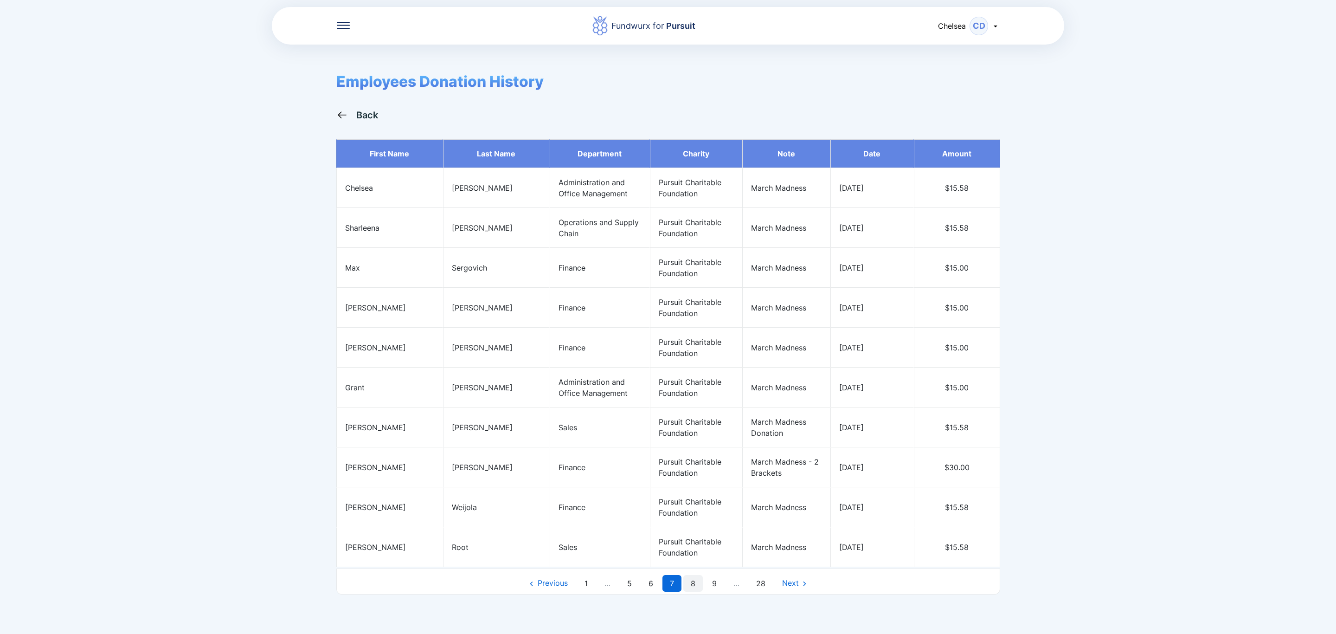
click at [696, 585] on link "8" at bounding box center [692, 583] width 19 height 17
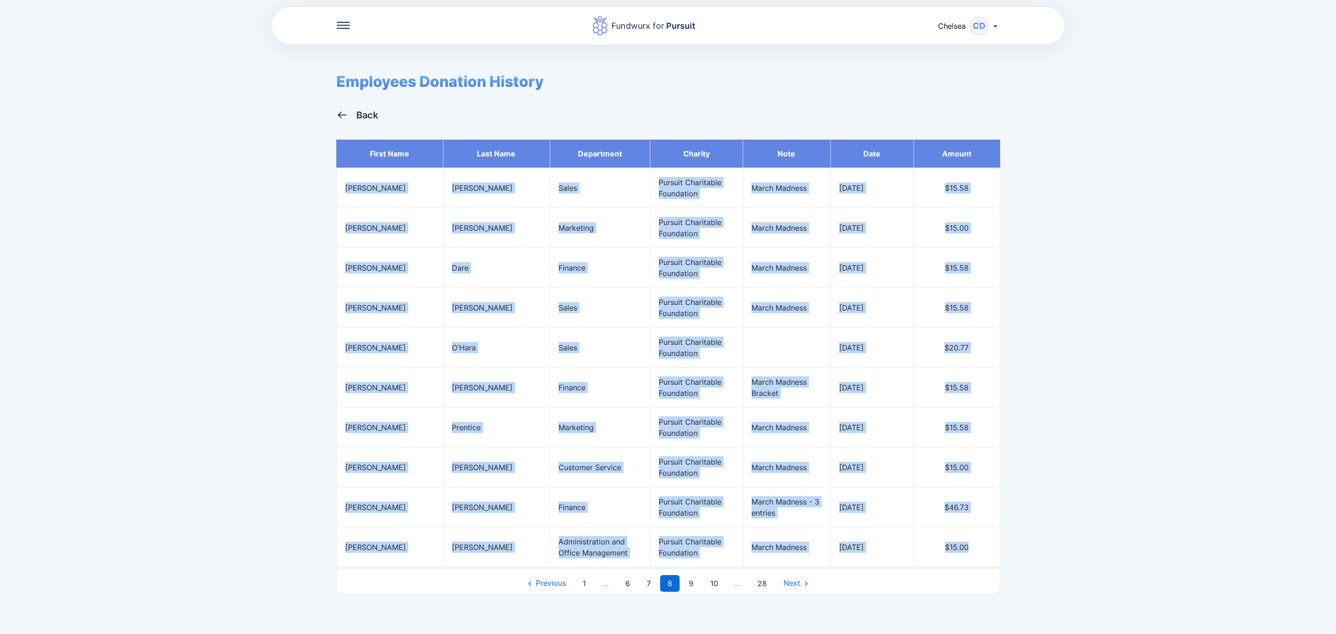
drag, startPoint x: 539, startPoint y: 251, endPoint x: 967, endPoint y: 548, distance: 521.3
click at [967, 548] on tbody "First name Last name Department Charity Note Date Amount [PERSON_NAME] Sales Pu…" at bounding box center [668, 353] width 664 height 428
copy tbody "[PERSON_NAME] Sales Pursuit Charitable Foundation March Madness [DATE] $15.58 […"
click at [688, 587] on link "9" at bounding box center [691, 583] width 19 height 17
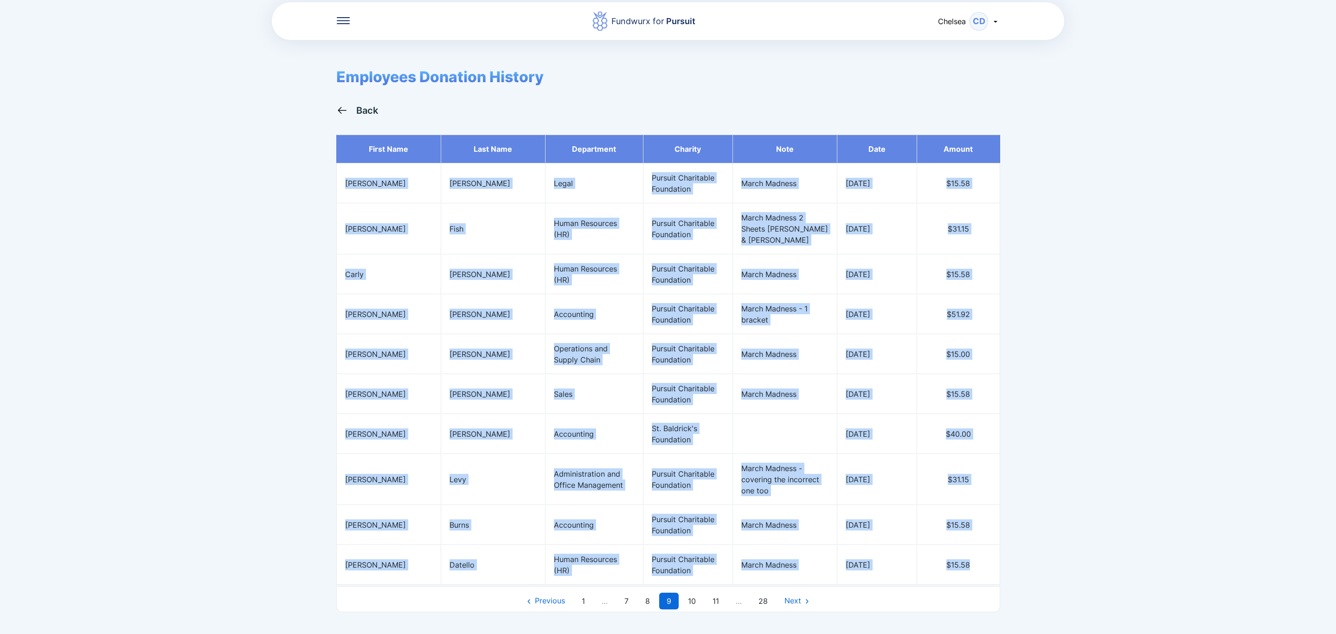
drag, startPoint x: 346, startPoint y: 179, endPoint x: 984, endPoint y: 567, distance: 747.3
click at [984, 567] on tbody "First name Last name Department Charity Note Date Amount [PERSON_NAME] Legal Pu…" at bounding box center [668, 360] width 664 height 450
click at [692, 607] on link "10" at bounding box center [692, 601] width 23 height 17
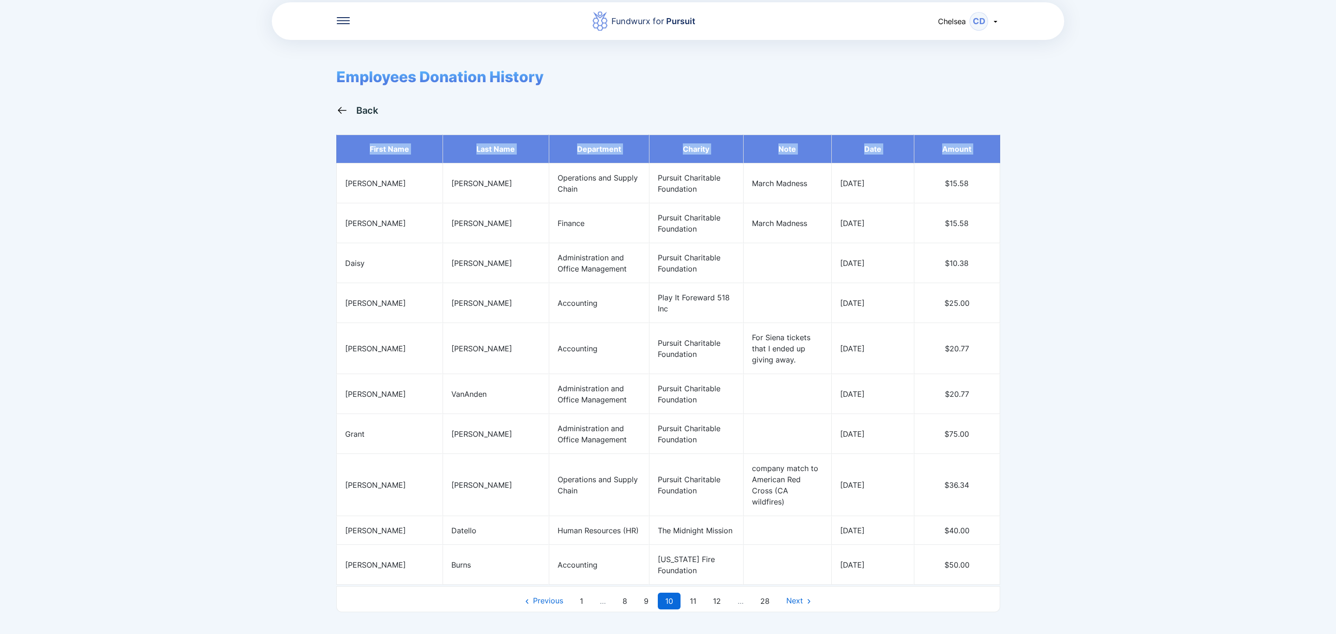
drag, startPoint x: 347, startPoint y: 184, endPoint x: 1027, endPoint y: 560, distance: 777.6
click at [1027, 560] on div "Fundwurx for Pursuit Chelsea CD Employees Donation History Back First name Last…" at bounding box center [668, 317] width 1336 height 634
click at [696, 594] on link "11" at bounding box center [693, 601] width 21 height 17
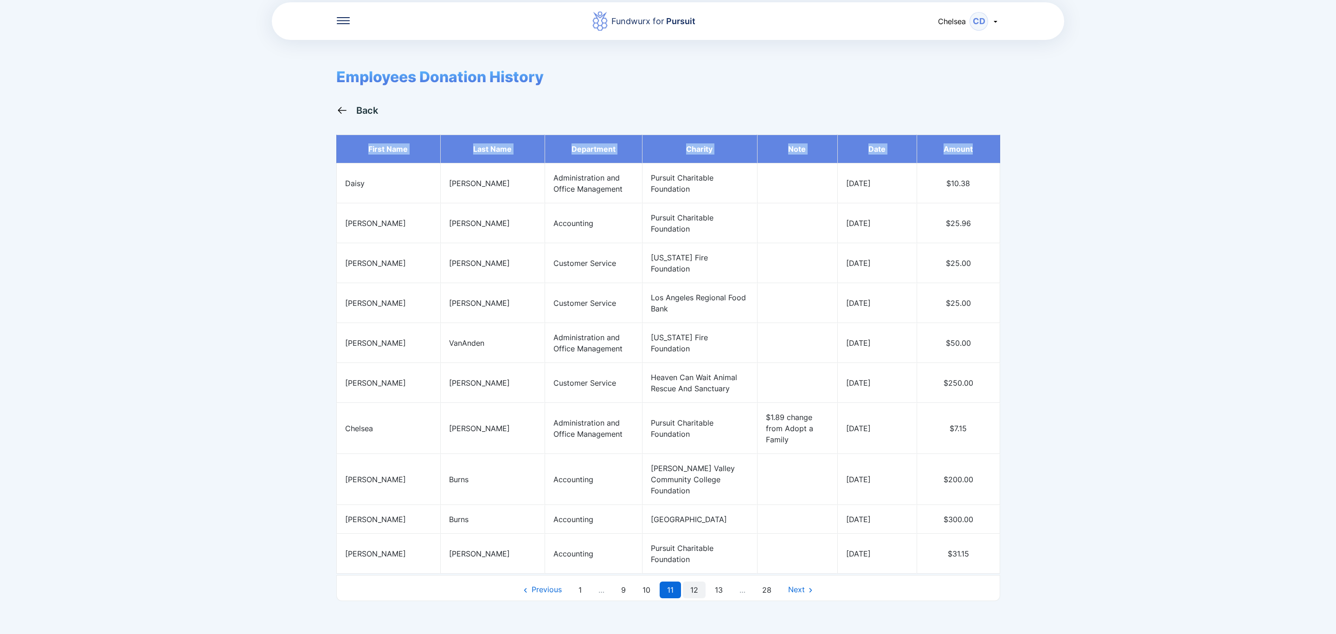
click at [690, 592] on link "12" at bounding box center [694, 589] width 23 height 17
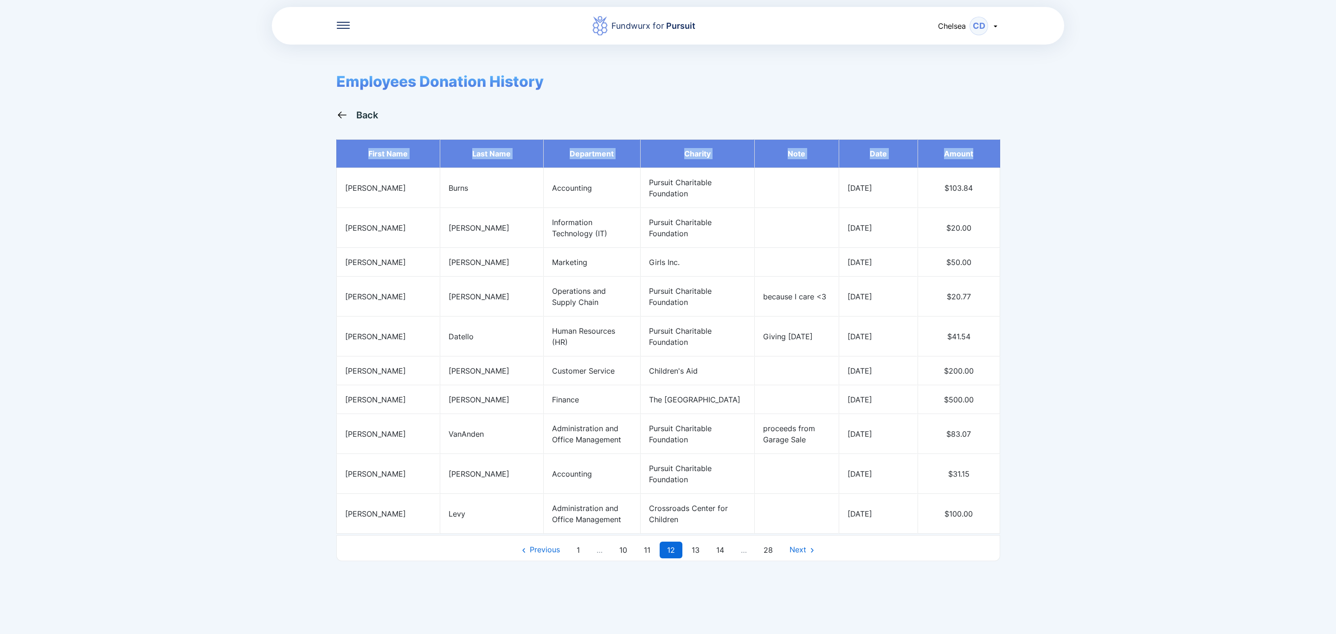
scroll to position [0, 0]
click at [688, 558] on link "13" at bounding box center [695, 550] width 23 height 17
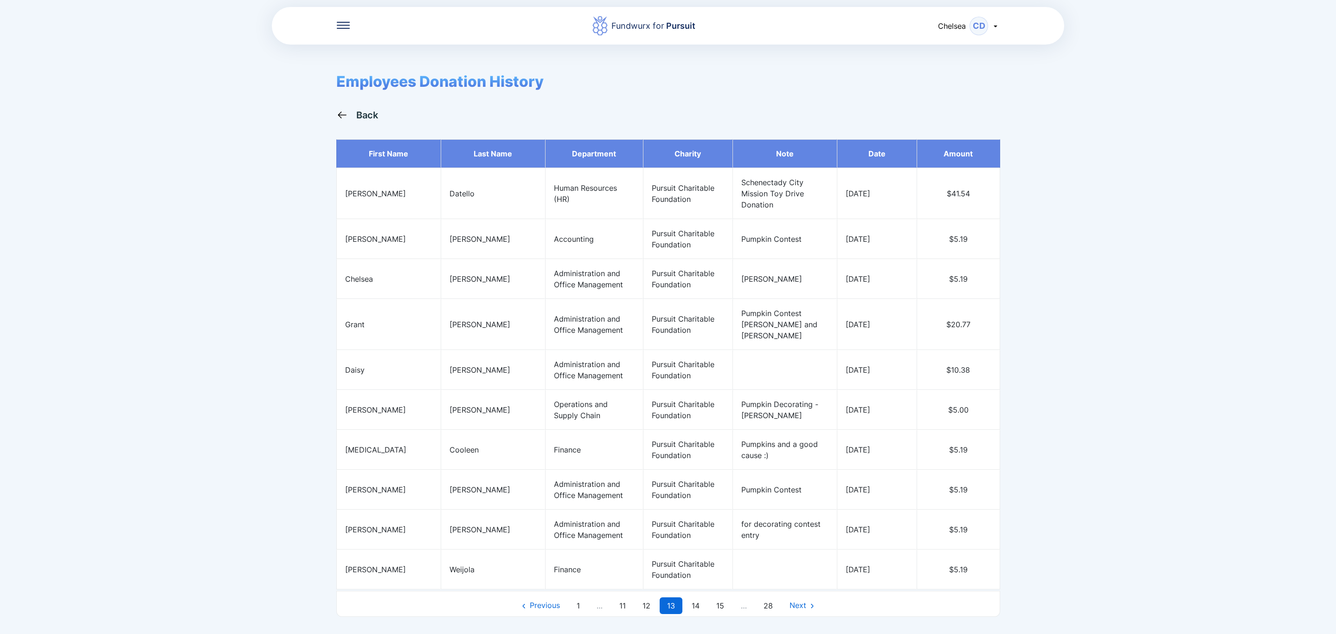
click at [700, 599] on div "Previous 1 … 11 12 13 14 15 … 28 Next" at bounding box center [668, 604] width 664 height 26
click at [698, 603] on link "14" at bounding box center [695, 605] width 23 height 17
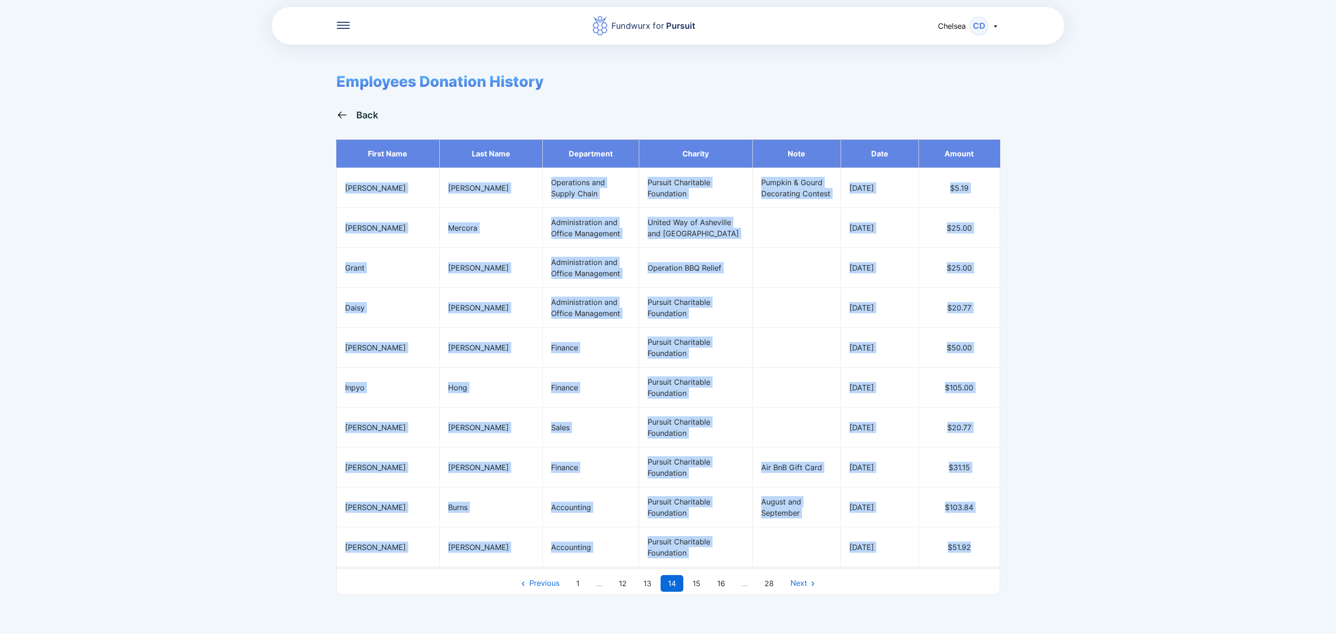
drag, startPoint x: 347, startPoint y: 187, endPoint x: 972, endPoint y: 573, distance: 734.3
click at [972, 567] on tbody "First name Last name Department Charity Note Date Amount [PERSON_NAME] Operatio…" at bounding box center [668, 353] width 664 height 428
click at [696, 592] on link "15" at bounding box center [696, 583] width 23 height 17
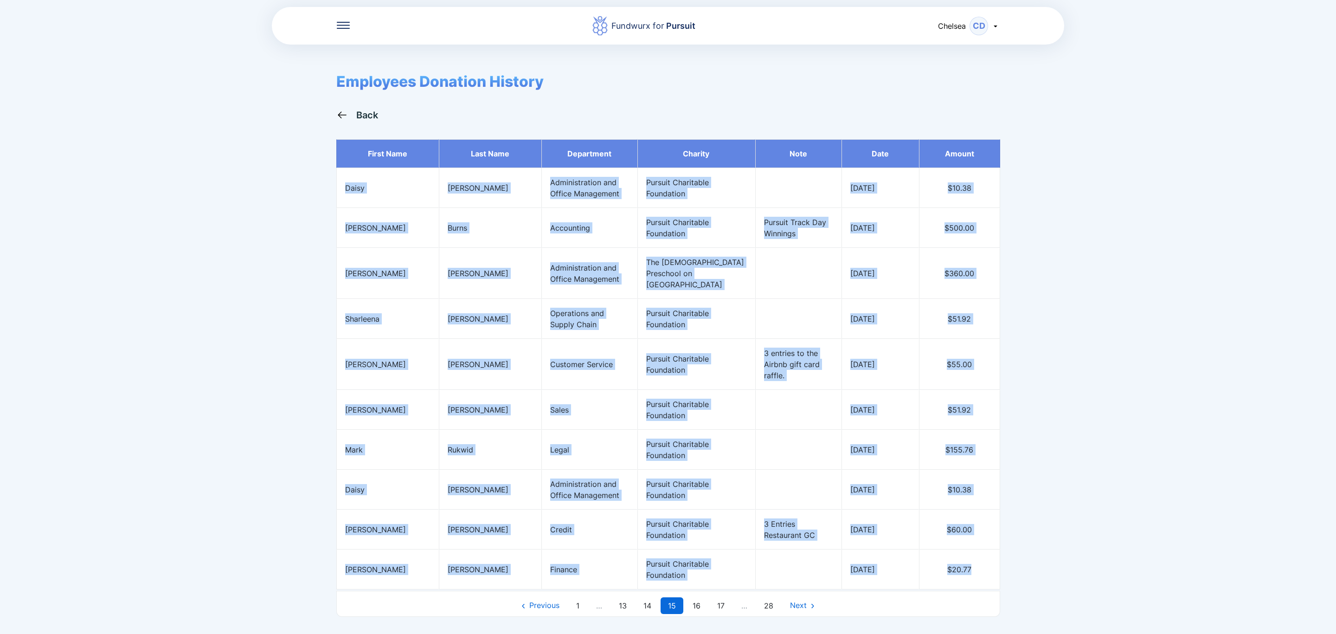
drag, startPoint x: 345, startPoint y: 187, endPoint x: 987, endPoint y: 574, distance: 749.8
click at [987, 574] on tbody "First name Last name Department Charity Note Date Amount [PERSON_NAME] Administ…" at bounding box center [668, 364] width 664 height 450
click at [696, 606] on link "16" at bounding box center [696, 605] width 23 height 17
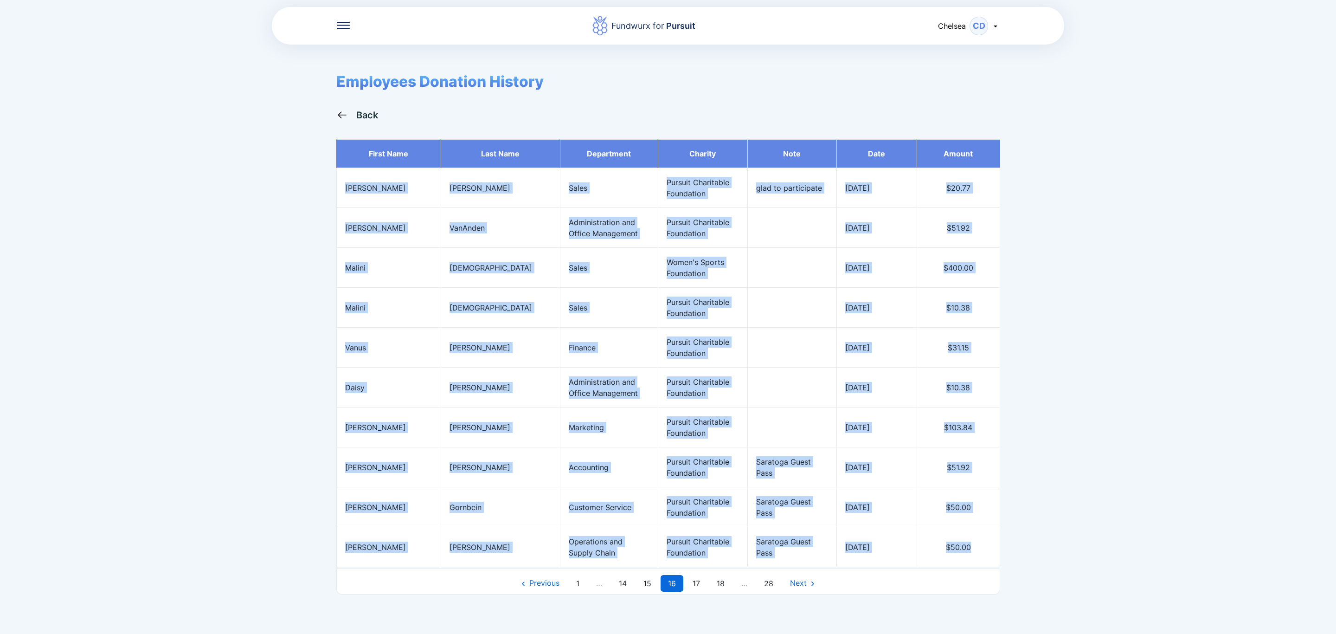
drag, startPoint x: 345, startPoint y: 187, endPoint x: 975, endPoint y: 550, distance: 726.7
click at [975, 550] on tbody "First name Last name Department Charity Note Date Amount [PERSON_NAME] Sales Pu…" at bounding box center [668, 353] width 664 height 428
click at [693, 585] on link "17" at bounding box center [696, 583] width 22 height 17
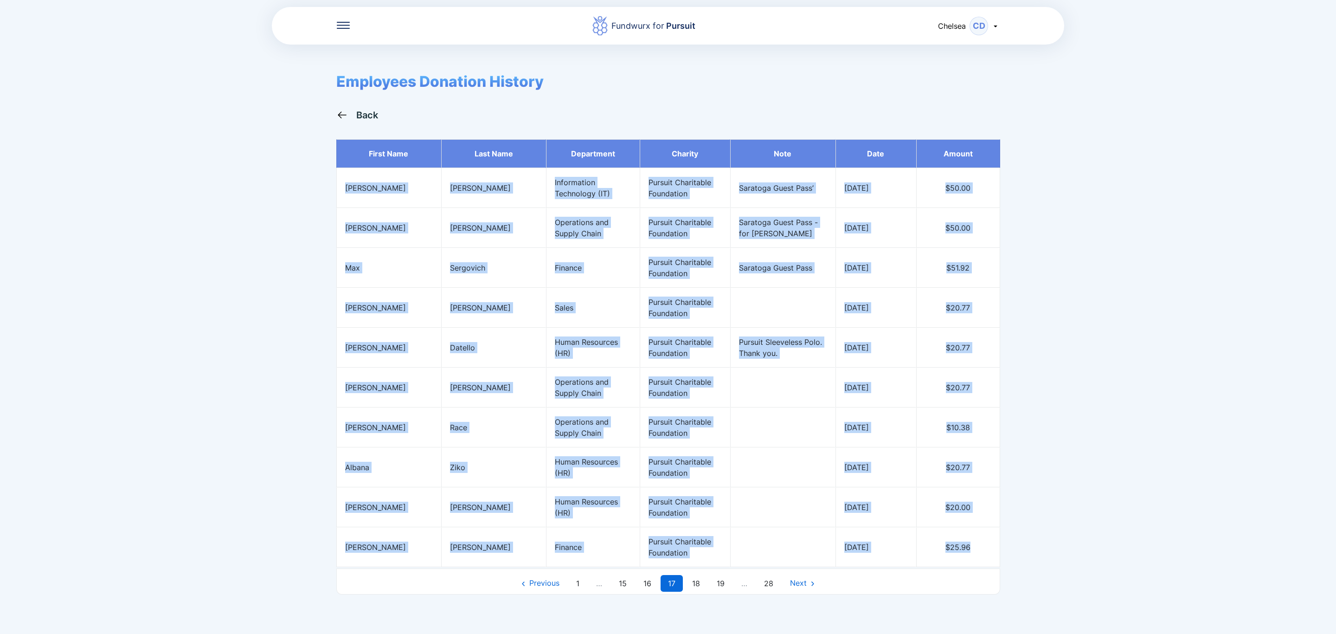
drag, startPoint x: 347, startPoint y: 191, endPoint x: 983, endPoint y: 550, distance: 730.8
click at [983, 550] on tbody "First name Last name Department Charity Note Date Amount [PERSON_NAME] Informat…" at bounding box center [668, 353] width 664 height 428
click at [701, 587] on link "18" at bounding box center [696, 583] width 23 height 17
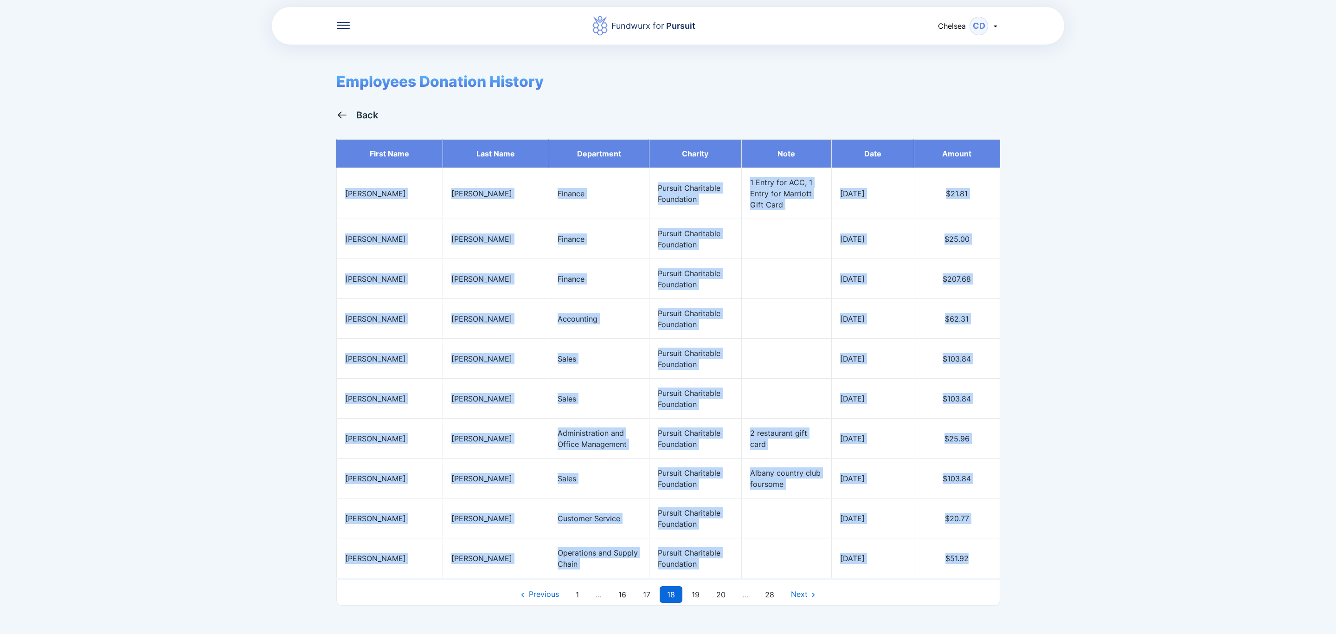
drag, startPoint x: 347, startPoint y: 189, endPoint x: 966, endPoint y: 557, distance: 720.5
click at [966, 557] on tbody "First name Last name Department Charity Note Date Amount [PERSON_NAME] Finance …" at bounding box center [668, 358] width 664 height 439
click at [702, 595] on link "19" at bounding box center [695, 594] width 23 height 17
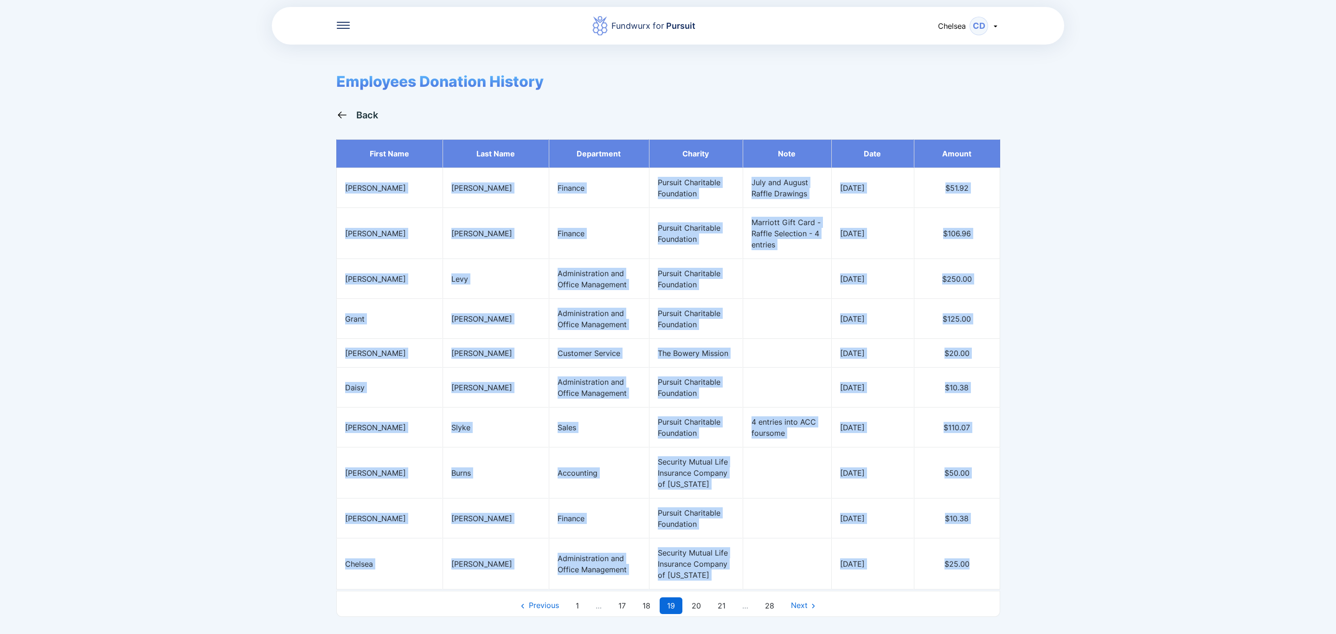
drag, startPoint x: 346, startPoint y: 189, endPoint x: 987, endPoint y: 571, distance: 746.4
click at [987, 571] on tbody "First name Last name Department Charity Note Date Amount [PERSON_NAME] Finance …" at bounding box center [668, 364] width 664 height 450
click at [697, 610] on link "20" at bounding box center [696, 605] width 24 height 17
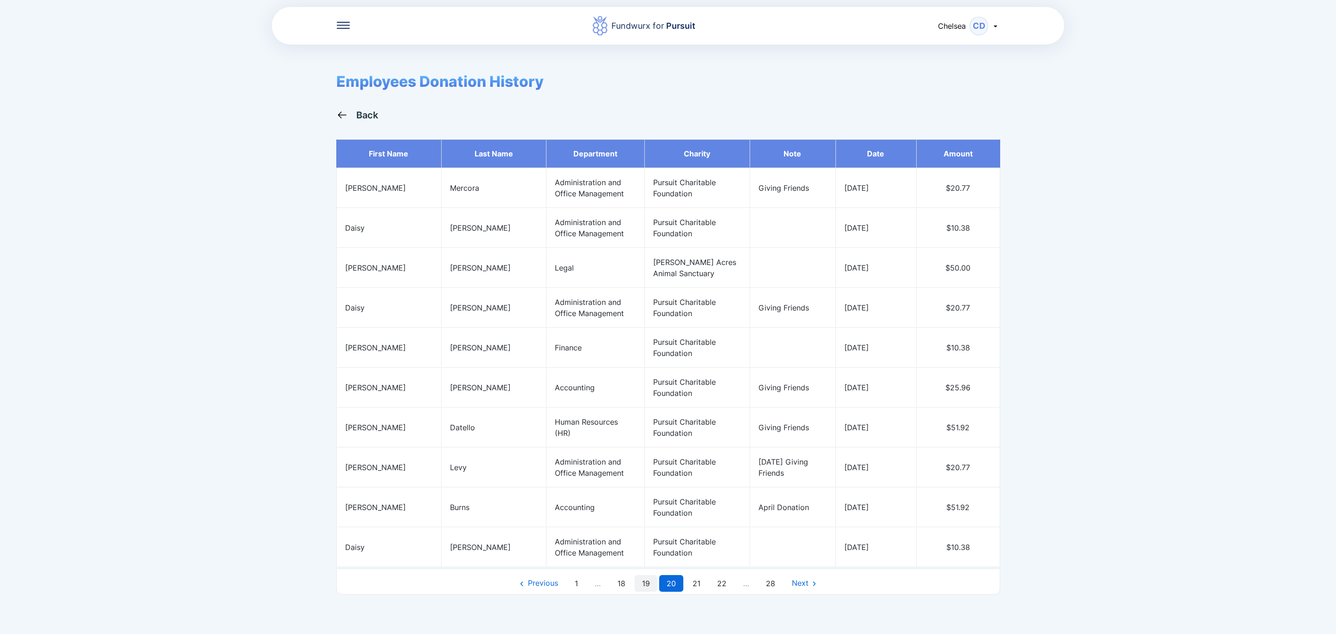
click at [644, 589] on link "19" at bounding box center [646, 583] width 23 height 17
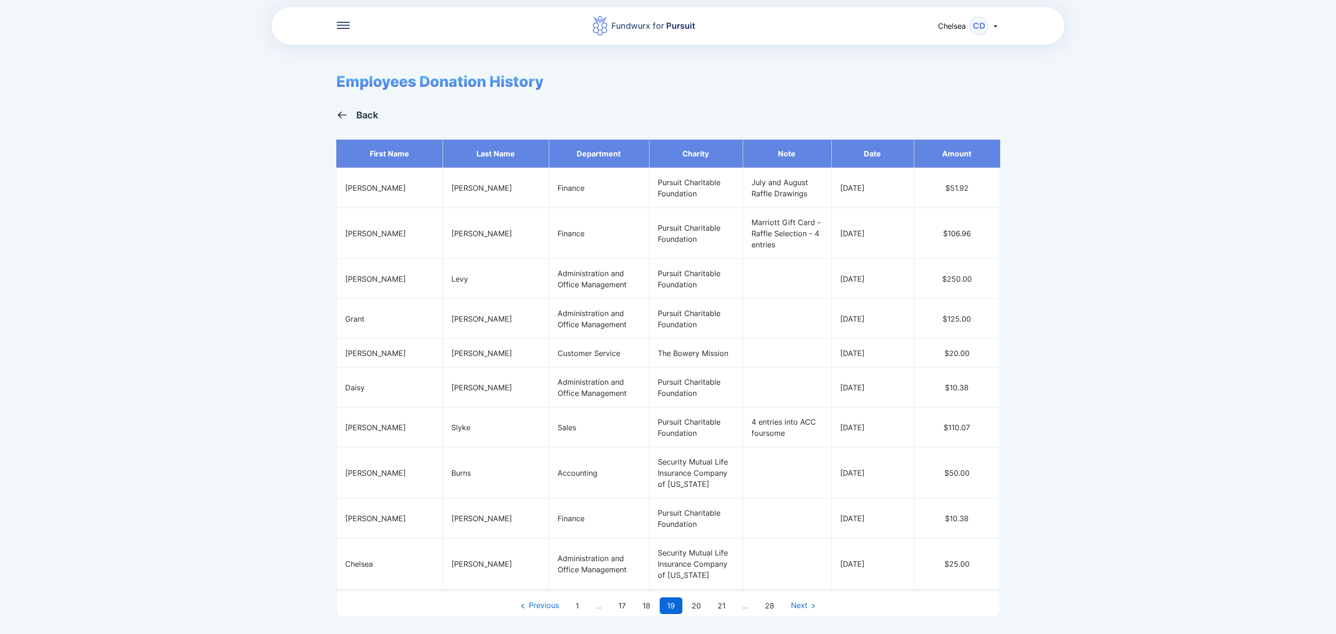
click at [363, 116] on div "Back" at bounding box center [367, 115] width 22 height 11
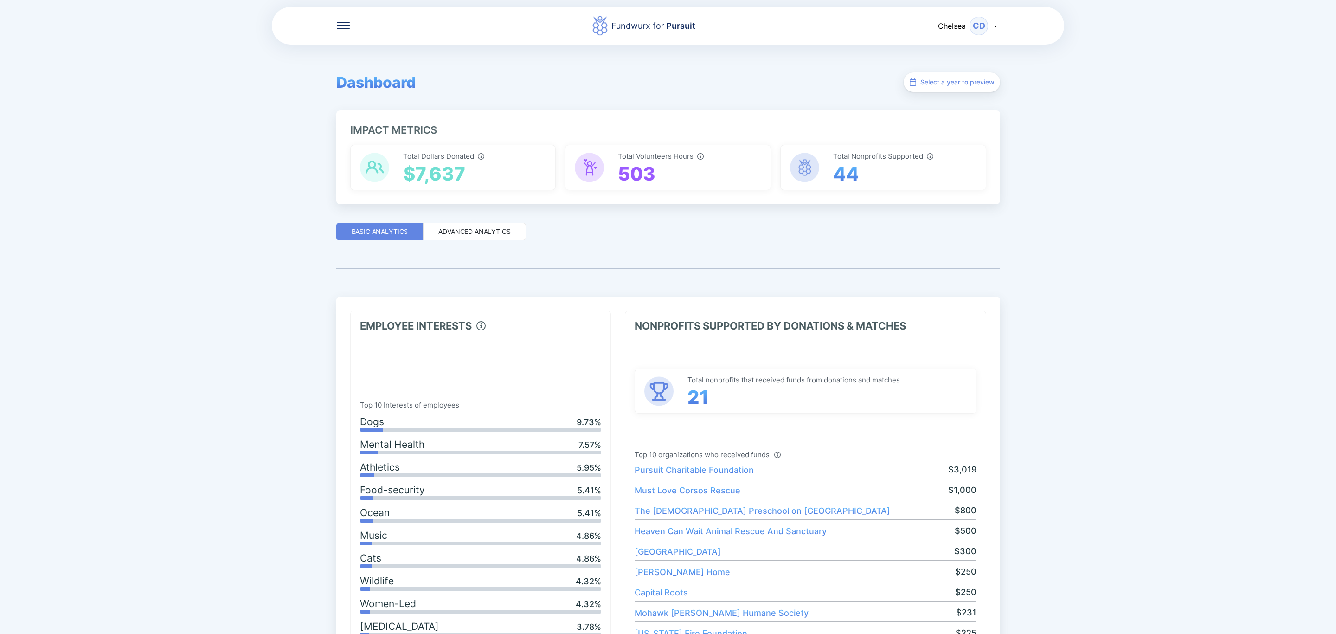
click at [469, 237] on div "Advanced Analytics" at bounding box center [474, 232] width 103 height 18
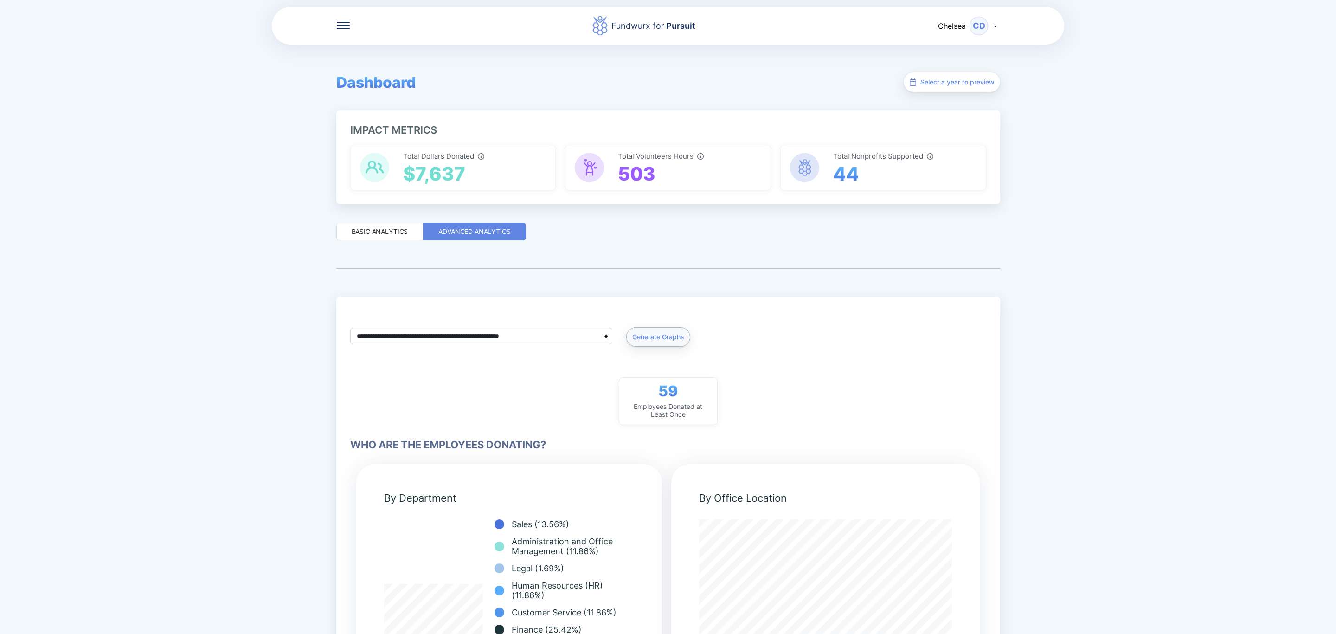
click at [337, 22] on icon at bounding box center [343, 25] width 13 height 7
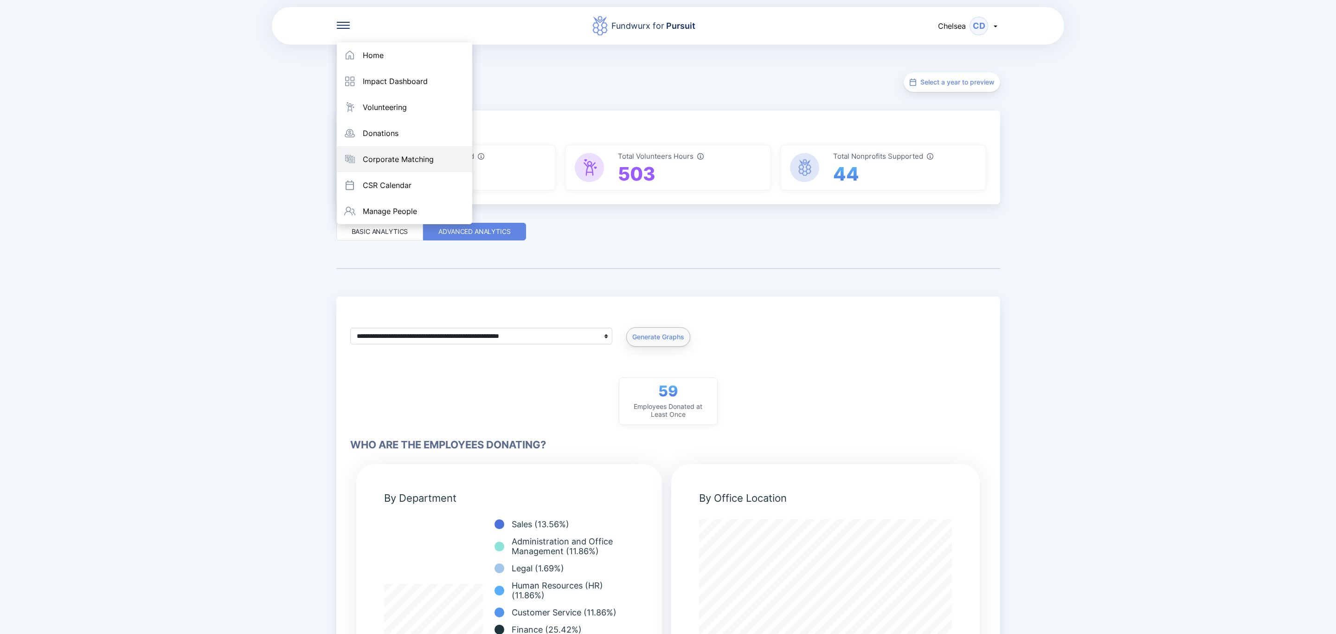
click at [364, 151] on div "Corporate Matching" at bounding box center [404, 159] width 135 height 26
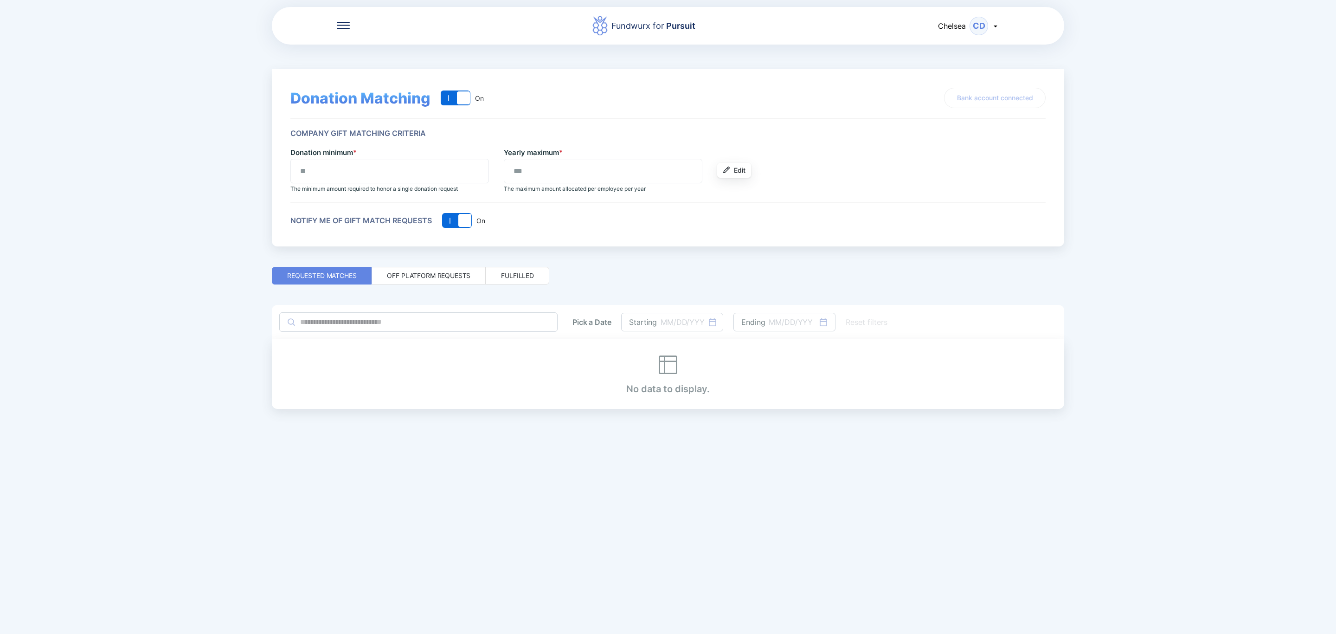
click at [507, 271] on div "Fulfilled" at bounding box center [517, 275] width 33 height 9
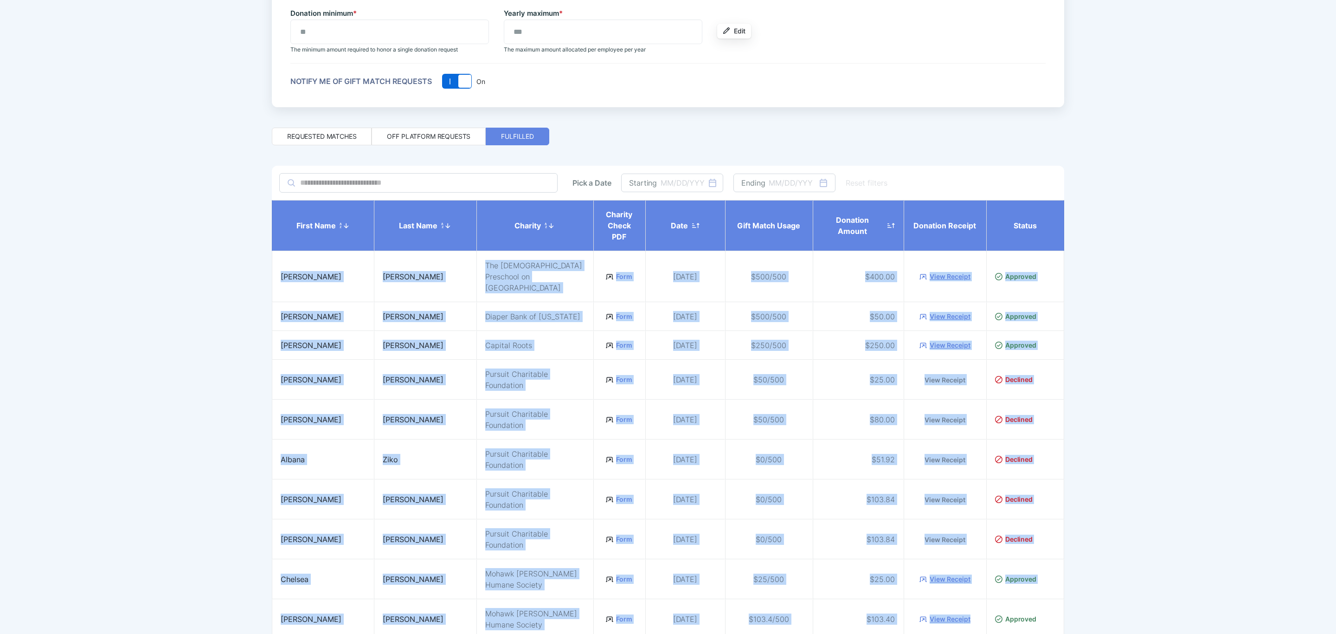
scroll to position [215, 0]
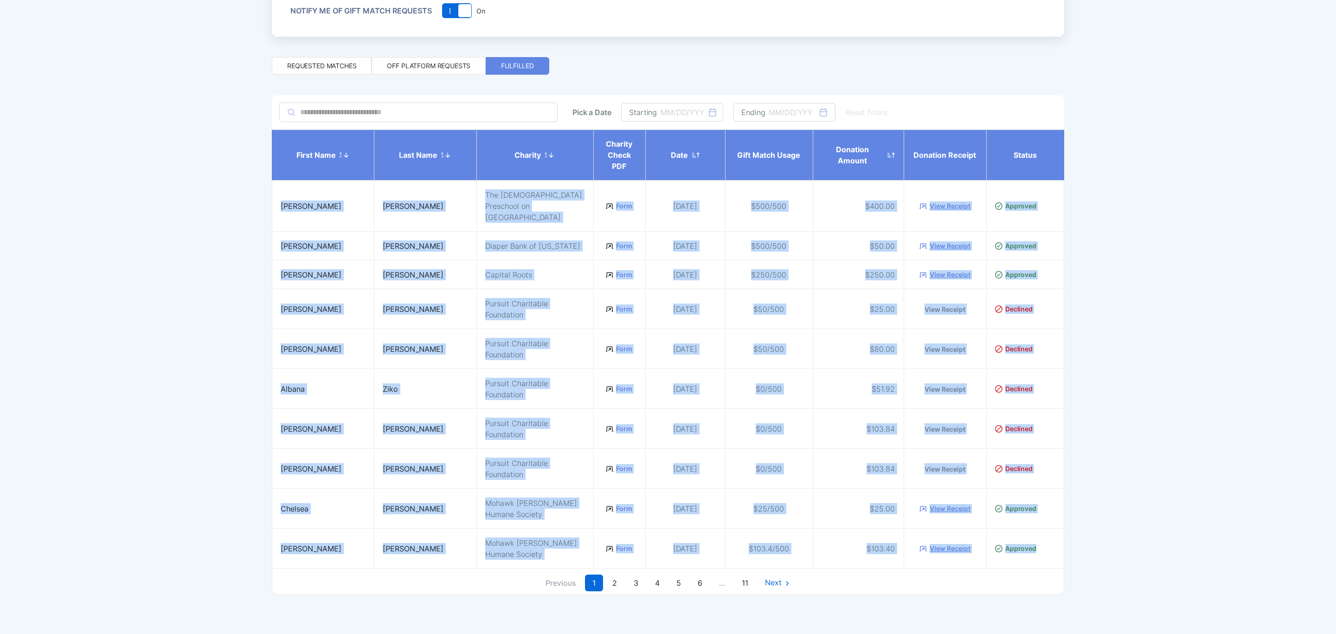
drag, startPoint x: 282, startPoint y: 271, endPoint x: 1041, endPoint y: 561, distance: 813.2
click at [1041, 561] on tbody "First name Last name Charity Charity Check PDF Date Gift Match Usage Donation A…" at bounding box center [668, 348] width 793 height 439
click at [614, 585] on link "2" at bounding box center [614, 582] width 19 height 17
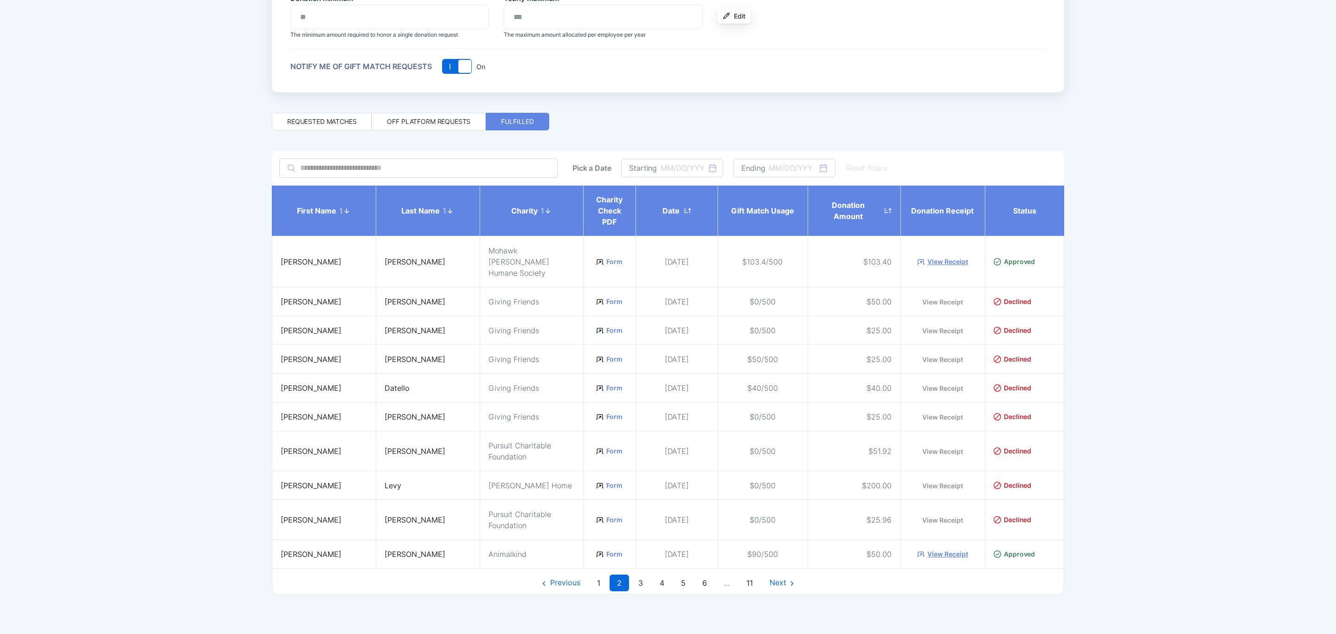
scroll to position [159, 0]
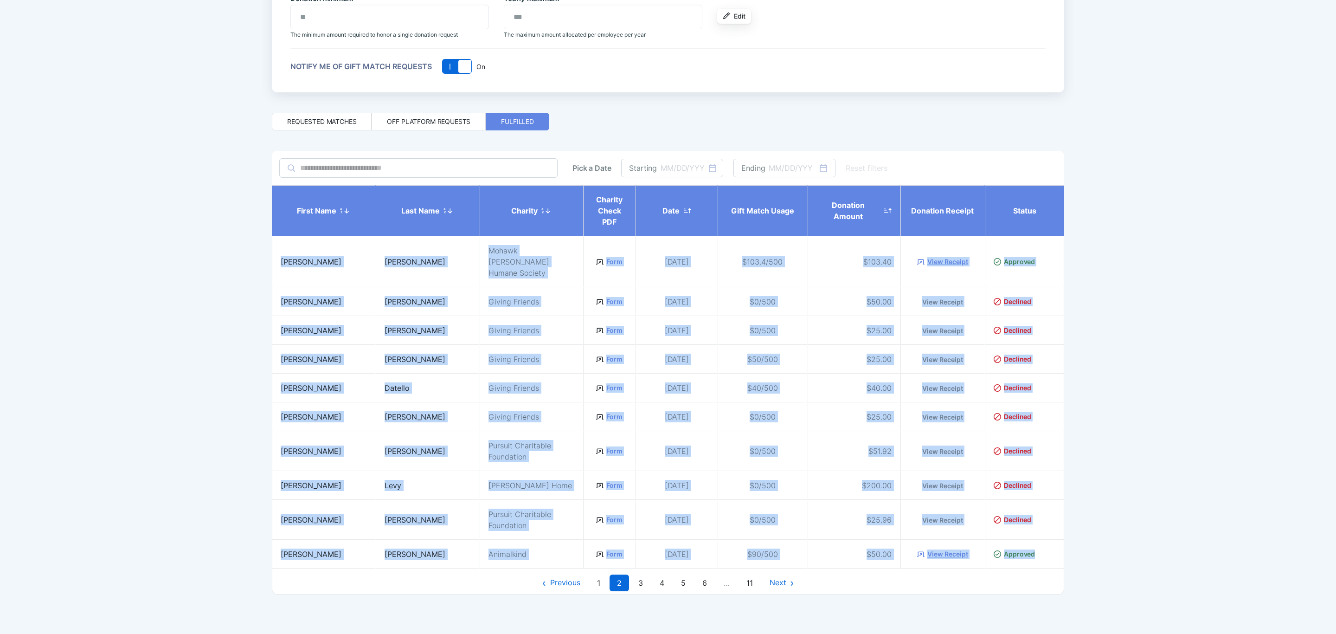
drag, startPoint x: 283, startPoint y: 250, endPoint x: 1039, endPoint y: 560, distance: 817.6
click at [1039, 560] on tbody "First name Last name Charity Charity Check PDF Date Gift Match Usage Donation A…" at bounding box center [668, 376] width 793 height 383
click at [645, 583] on link "3" at bounding box center [640, 582] width 19 height 17
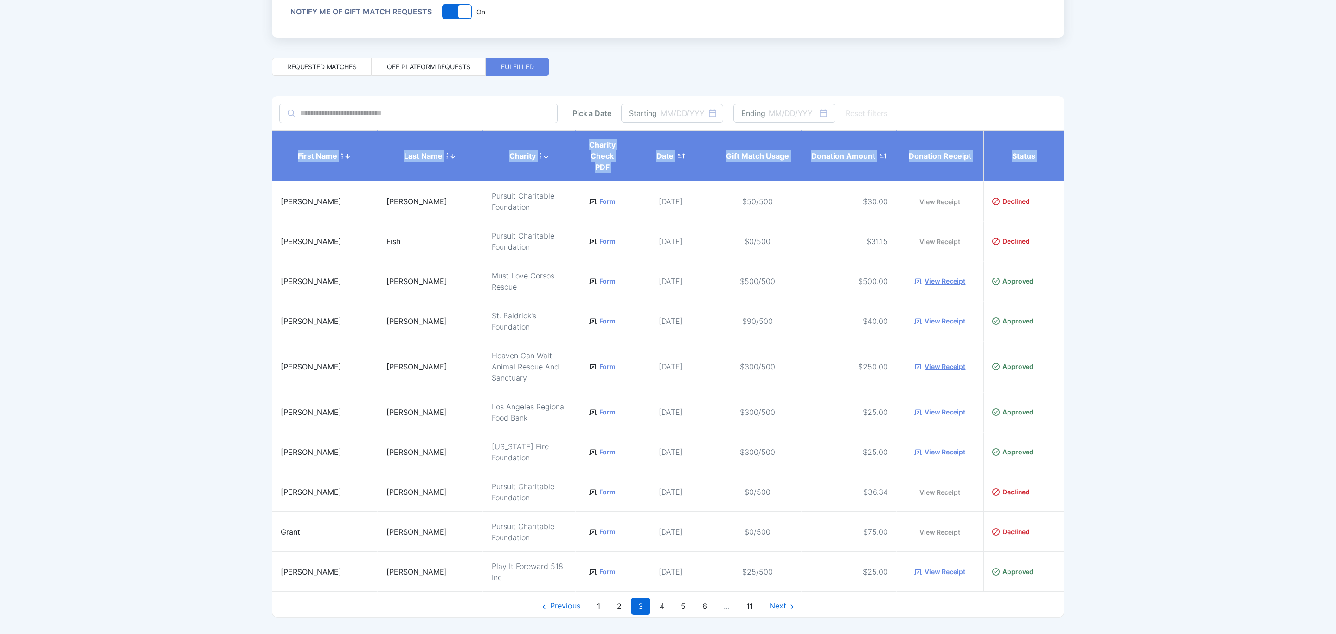
scroll to position [237, 0]
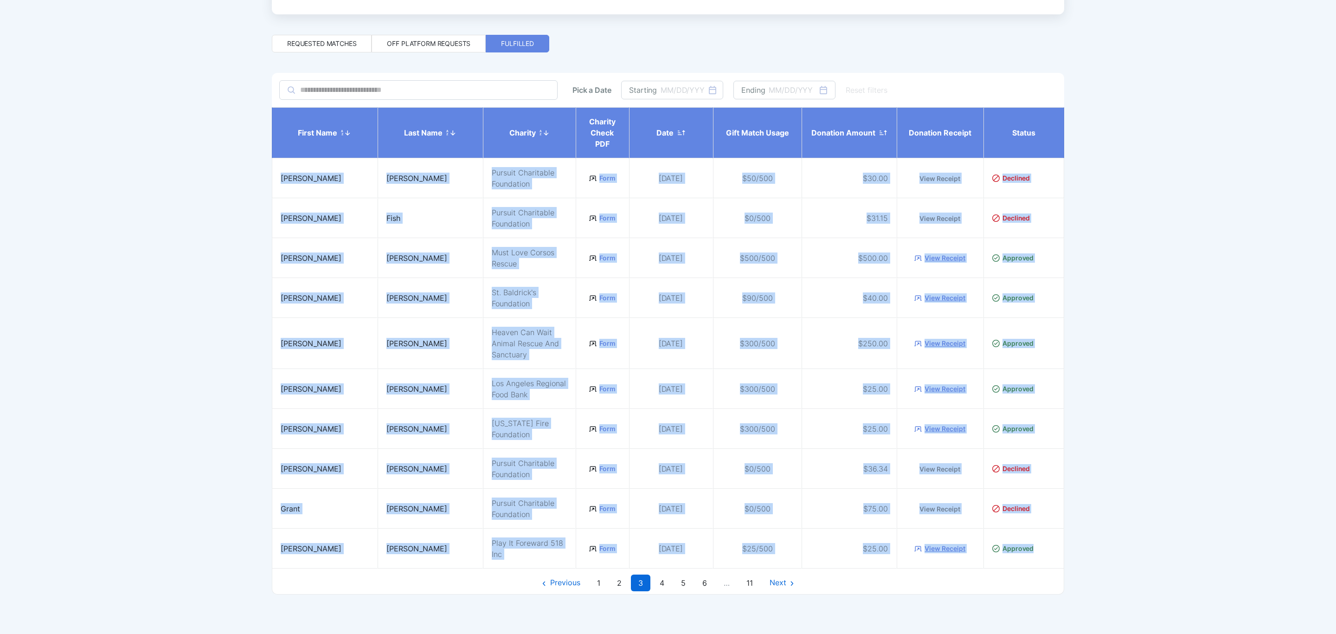
drag, startPoint x: 283, startPoint y: 248, endPoint x: 1045, endPoint y: 555, distance: 822.4
click at [1045, 555] on tbody "First name Last name Charity Charity Check PDF Date Gift Match Usage Donation A…" at bounding box center [668, 337] width 793 height 461
click at [660, 583] on link "4" at bounding box center [661, 582] width 19 height 17
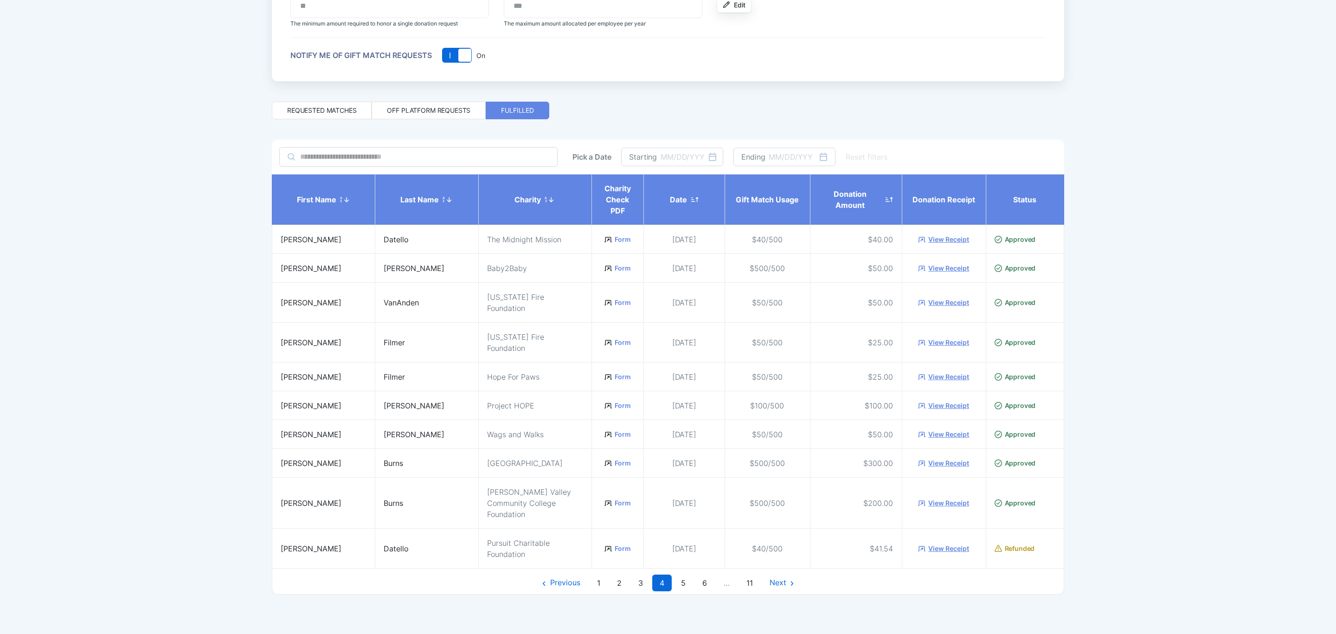
scroll to position [170, 0]
drag, startPoint x: 281, startPoint y: 235, endPoint x: 1074, endPoint y: 573, distance: 861.3
click at [1074, 573] on div "Fundwurx for Pursuit Chelsea CD Donation Matching On Off On Bank account connec…" at bounding box center [668, 317] width 1336 height 634
click at [688, 577] on link "5" at bounding box center [683, 582] width 19 height 17
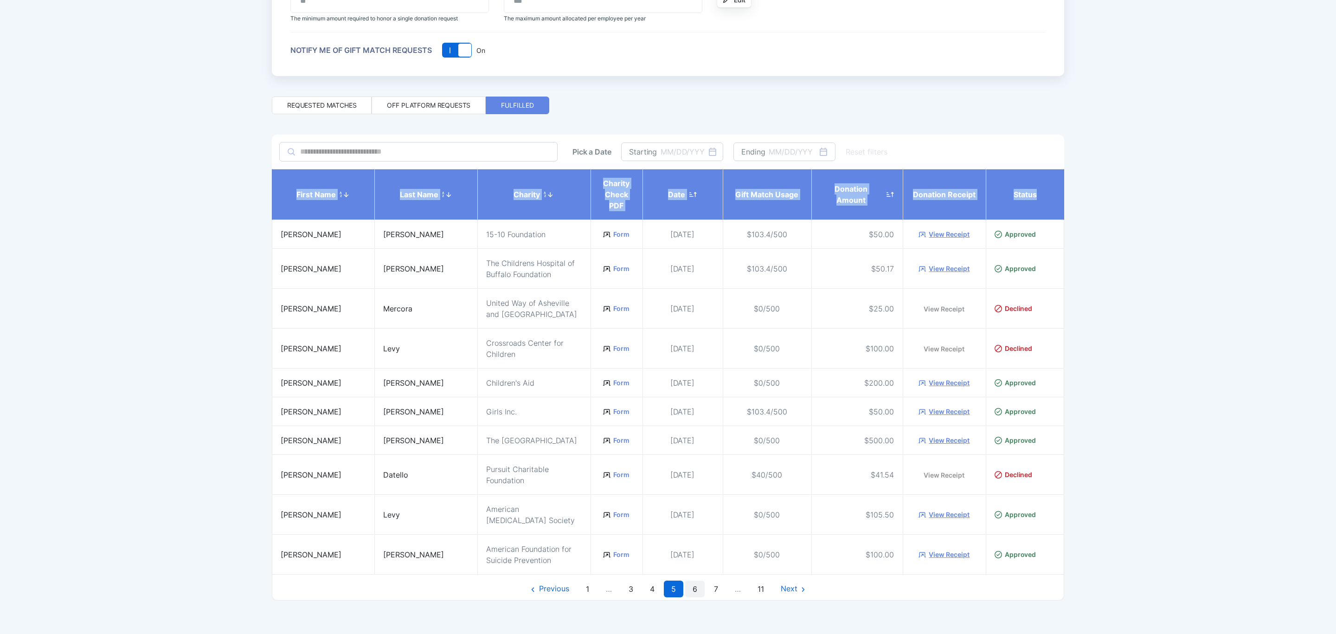
click at [691, 597] on link "6" at bounding box center [694, 588] width 19 height 17
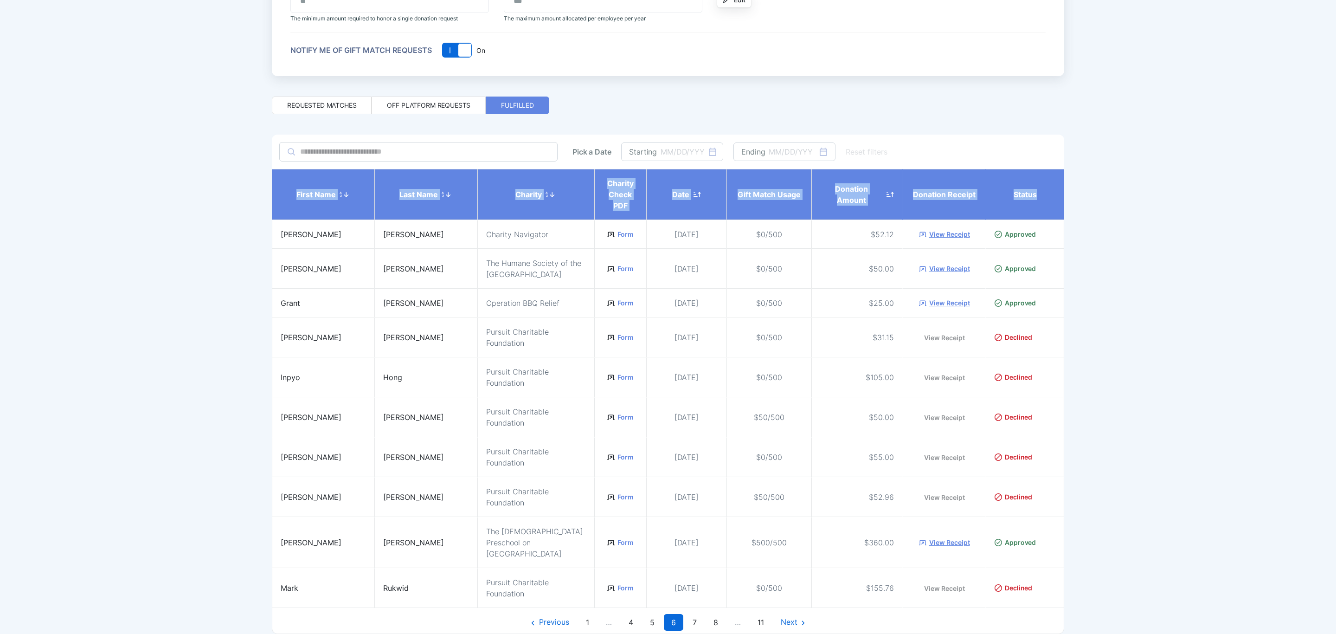
click at [1171, 393] on div "Fundwurx for Pursuit Chelsea CD Donation Matching On Off On Bank account connec…" at bounding box center [668, 317] width 1336 height 634
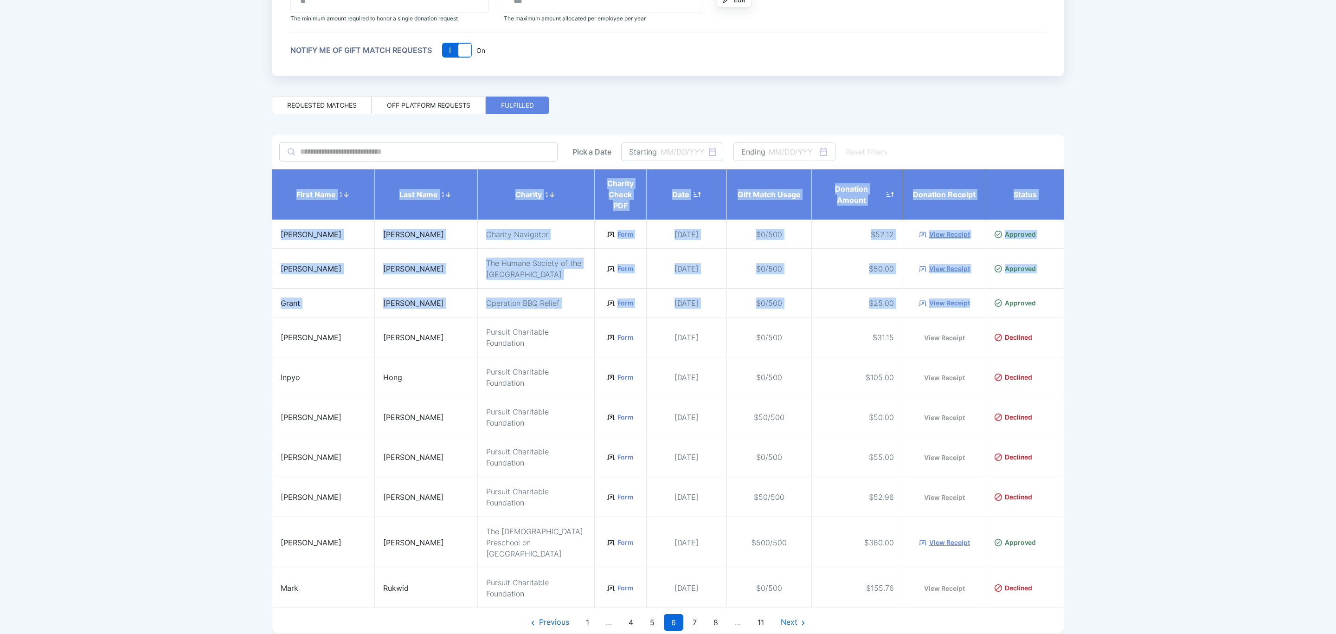
drag, startPoint x: 1048, startPoint y: 302, endPoint x: 266, endPoint y: 225, distance: 785.7
click at [266, 225] on div "Fundwurx for Pursuit Chelsea CD Donation Matching On Off On Bank account connec…" at bounding box center [668, 317] width 1336 height 634
